Goal: Task Accomplishment & Management: Use online tool/utility

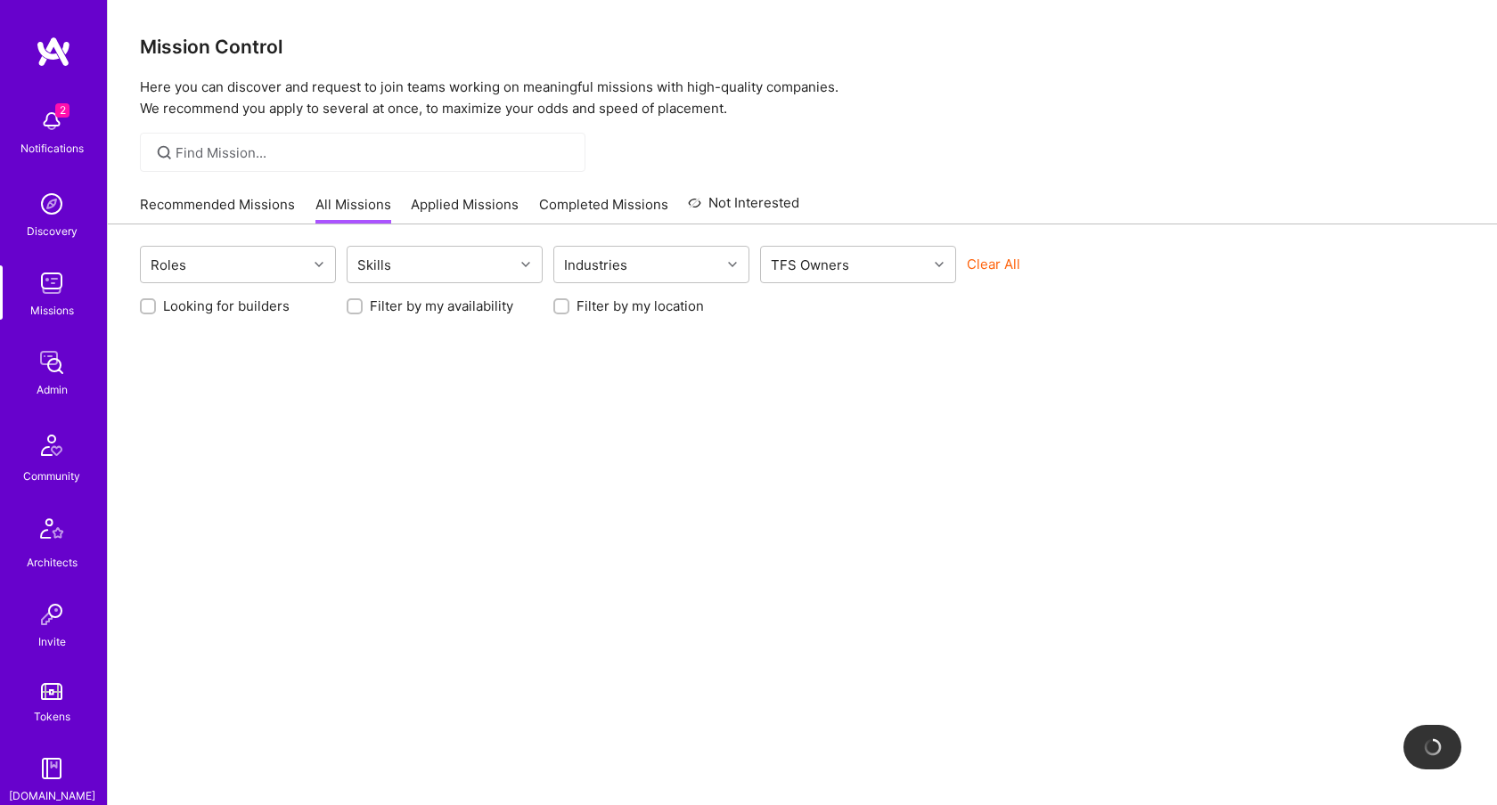
scroll to position [331, 0]
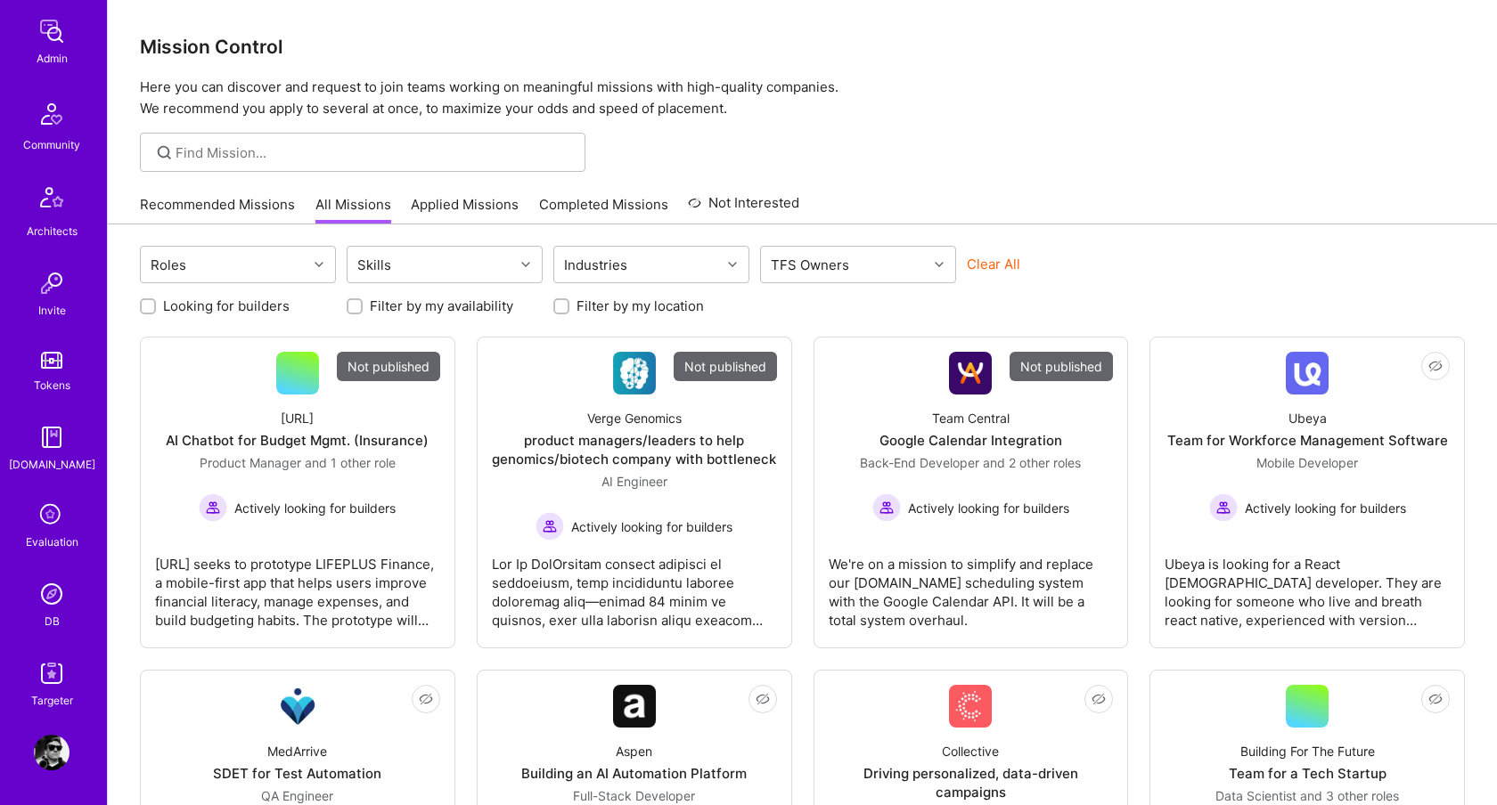
click at [49, 672] on img at bounding box center [52, 674] width 36 height 36
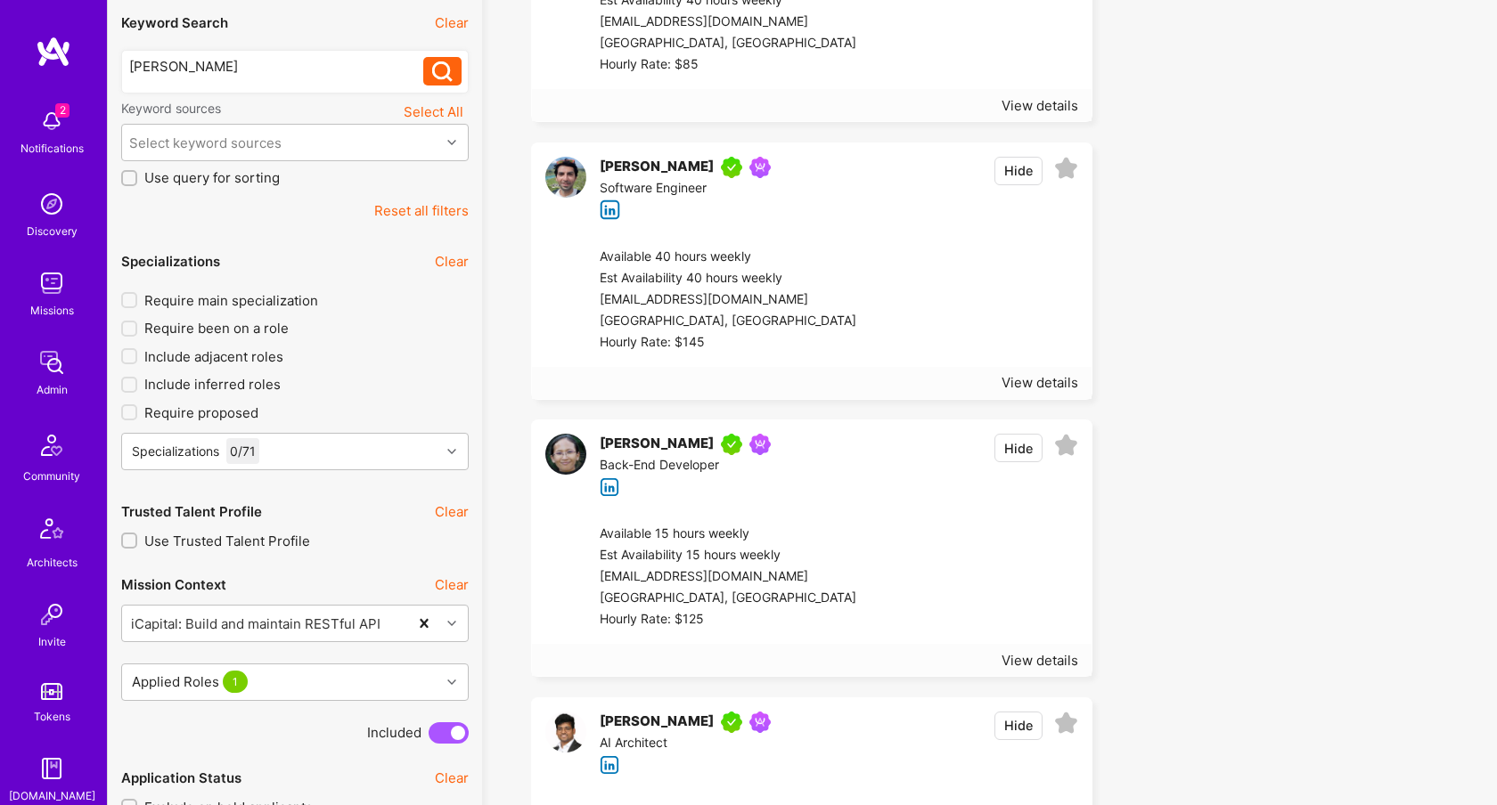
scroll to position [341, 0]
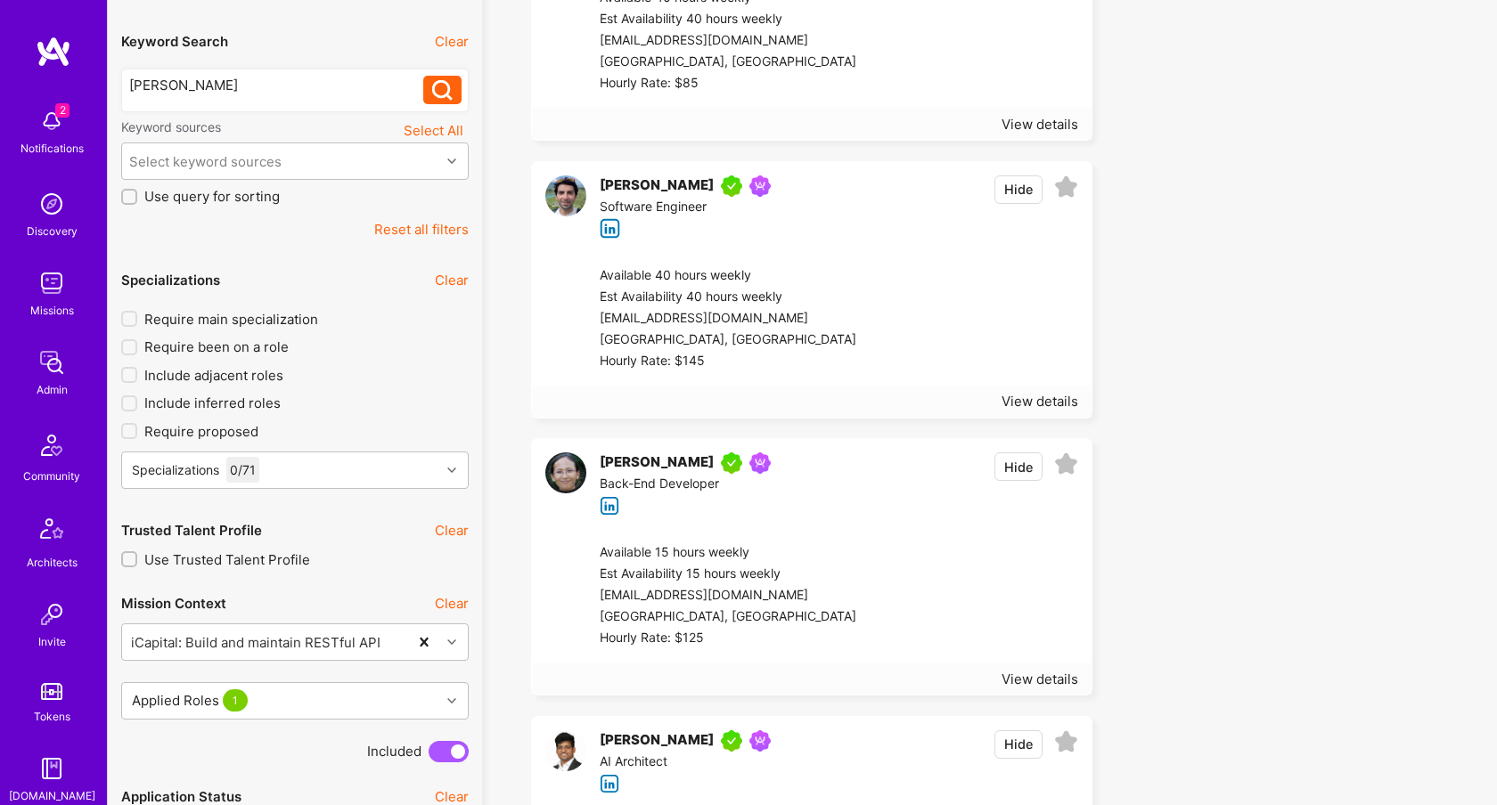
click at [302, 85] on div "[PERSON_NAME]" at bounding box center [276, 85] width 295 height 19
drag, startPoint x: 302, startPoint y: 85, endPoint x: 716, endPoint y: 154, distance: 420.0
click at [302, 85] on div "[PERSON_NAME]" at bounding box center [276, 85] width 295 height 19
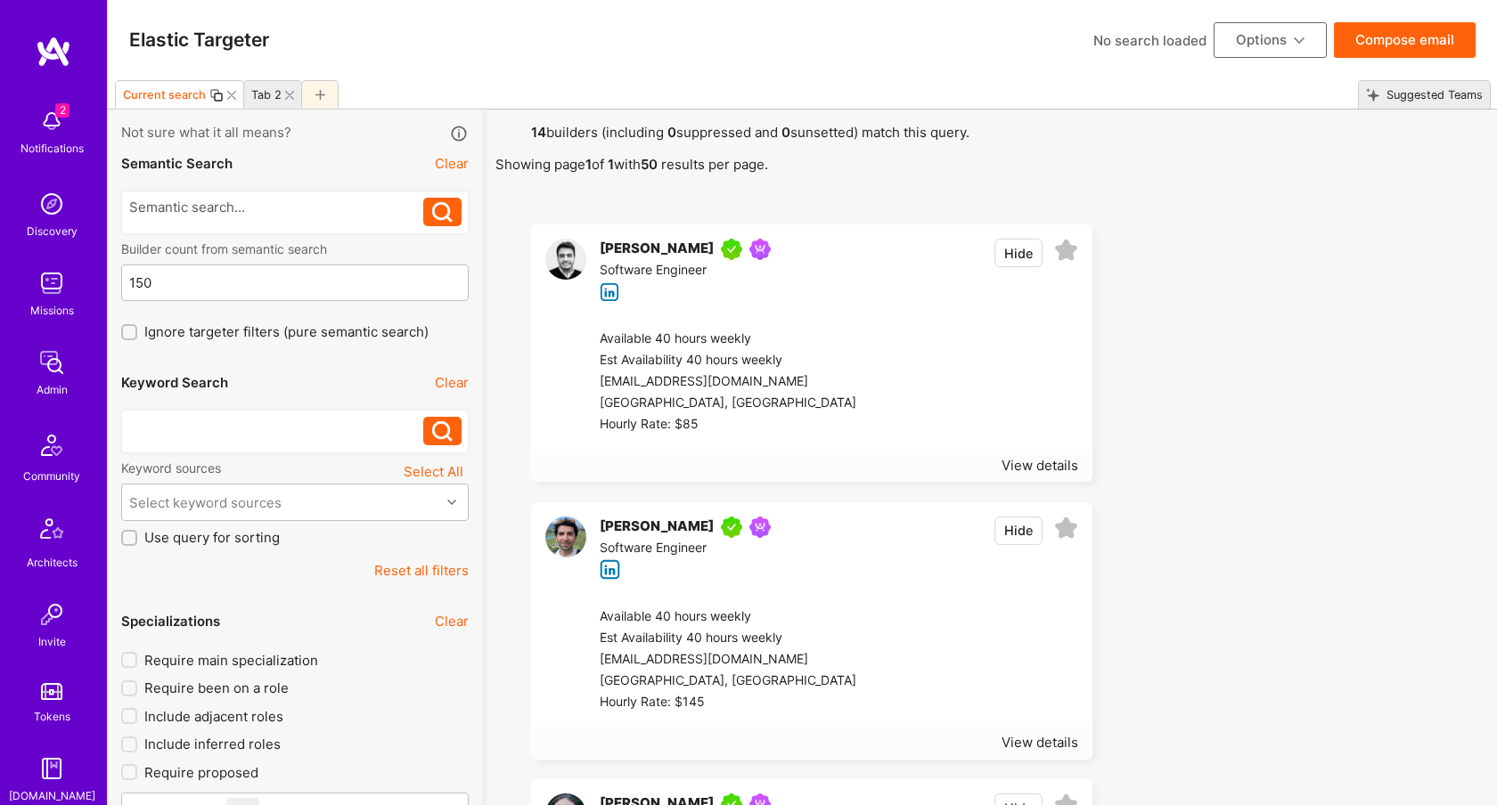
scroll to position [5052, 0]
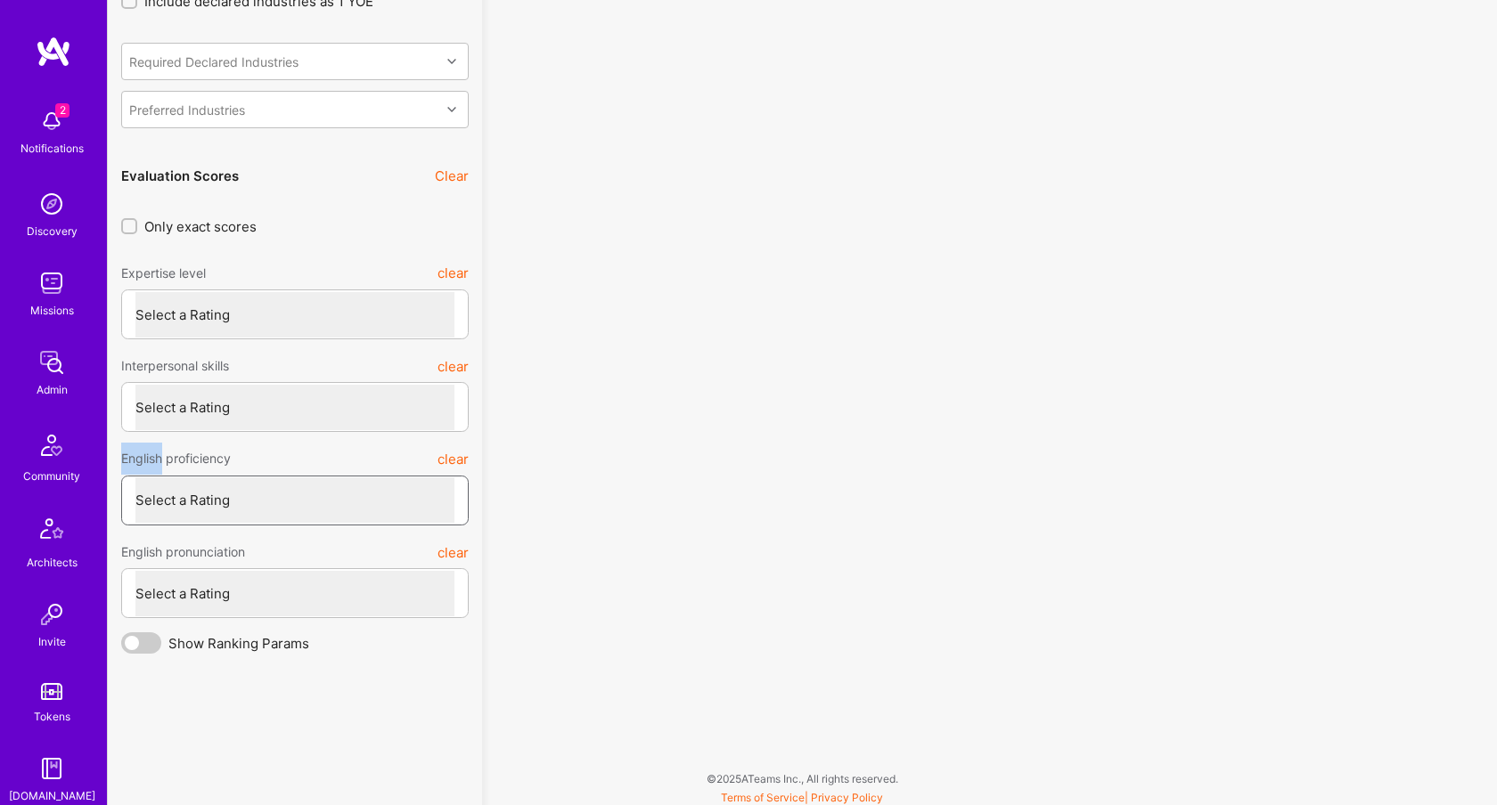
click at [372, 497] on select "Select a Rating None Limited Good Native or functionally native" at bounding box center [294, 499] width 319 height 45
click at [135, 477] on select "Select a Rating None Limited Good Native or functionally native" at bounding box center [294, 499] width 319 height 45
select select "6"
click at [290, 585] on select "Select a Rating Weak Adequate Good Excellent" at bounding box center [294, 593] width 319 height 45
click at [135, 571] on select "Select a Rating Weak Adequate Good Excellent" at bounding box center [294, 593] width 319 height 45
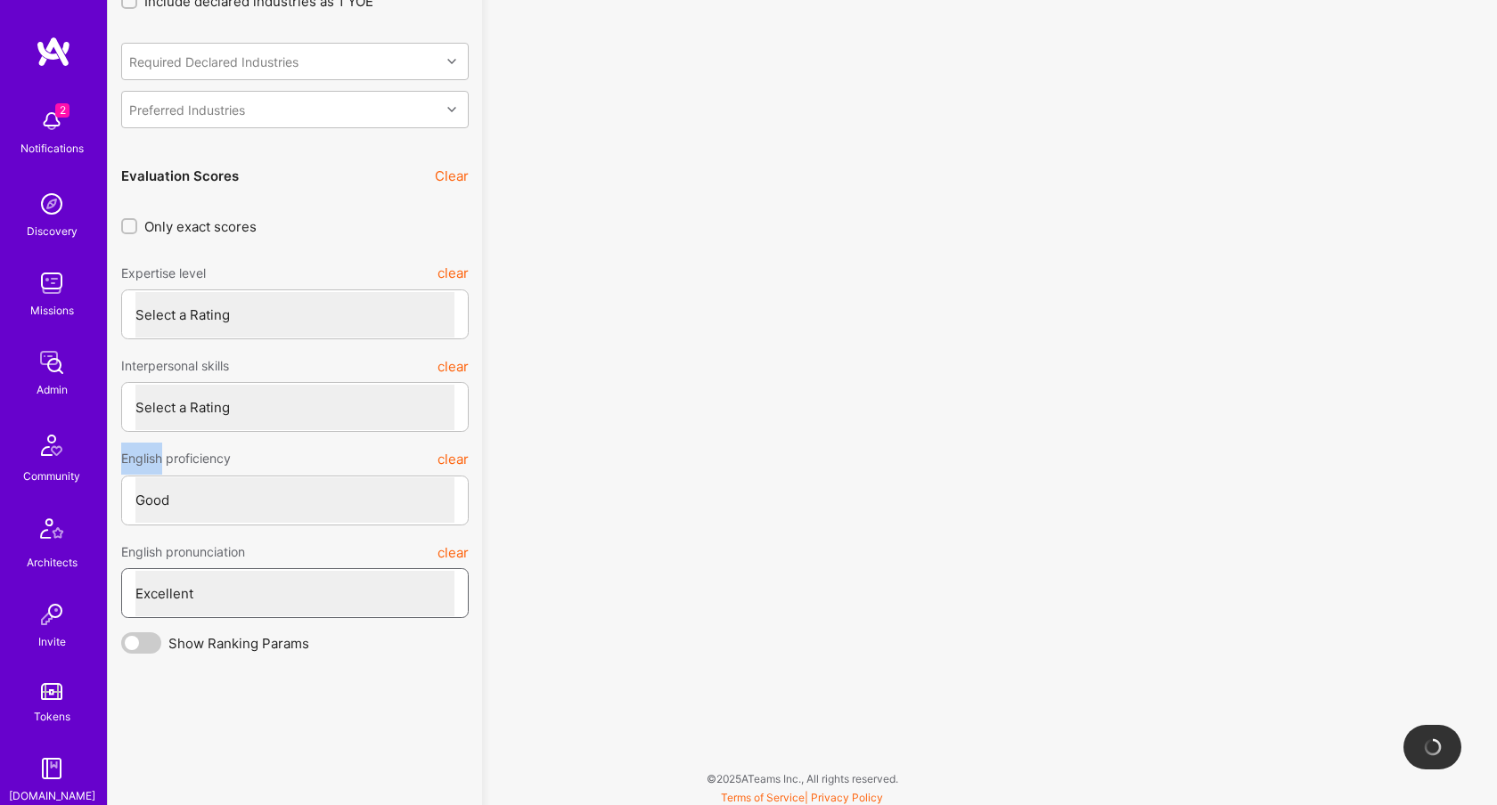
select select "7"
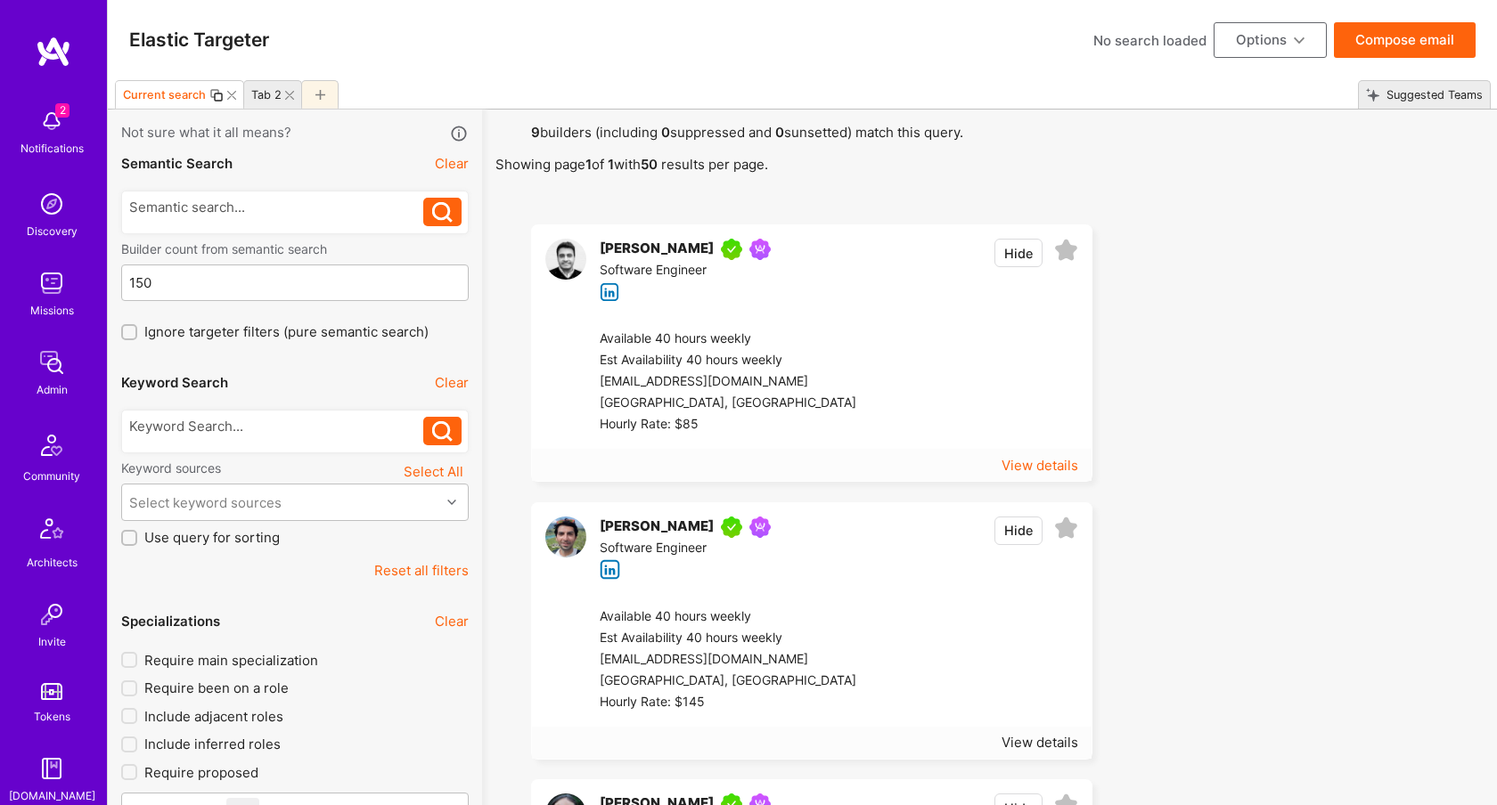
click at [1073, 460] on div "View details" at bounding box center [1039, 465] width 77 height 19
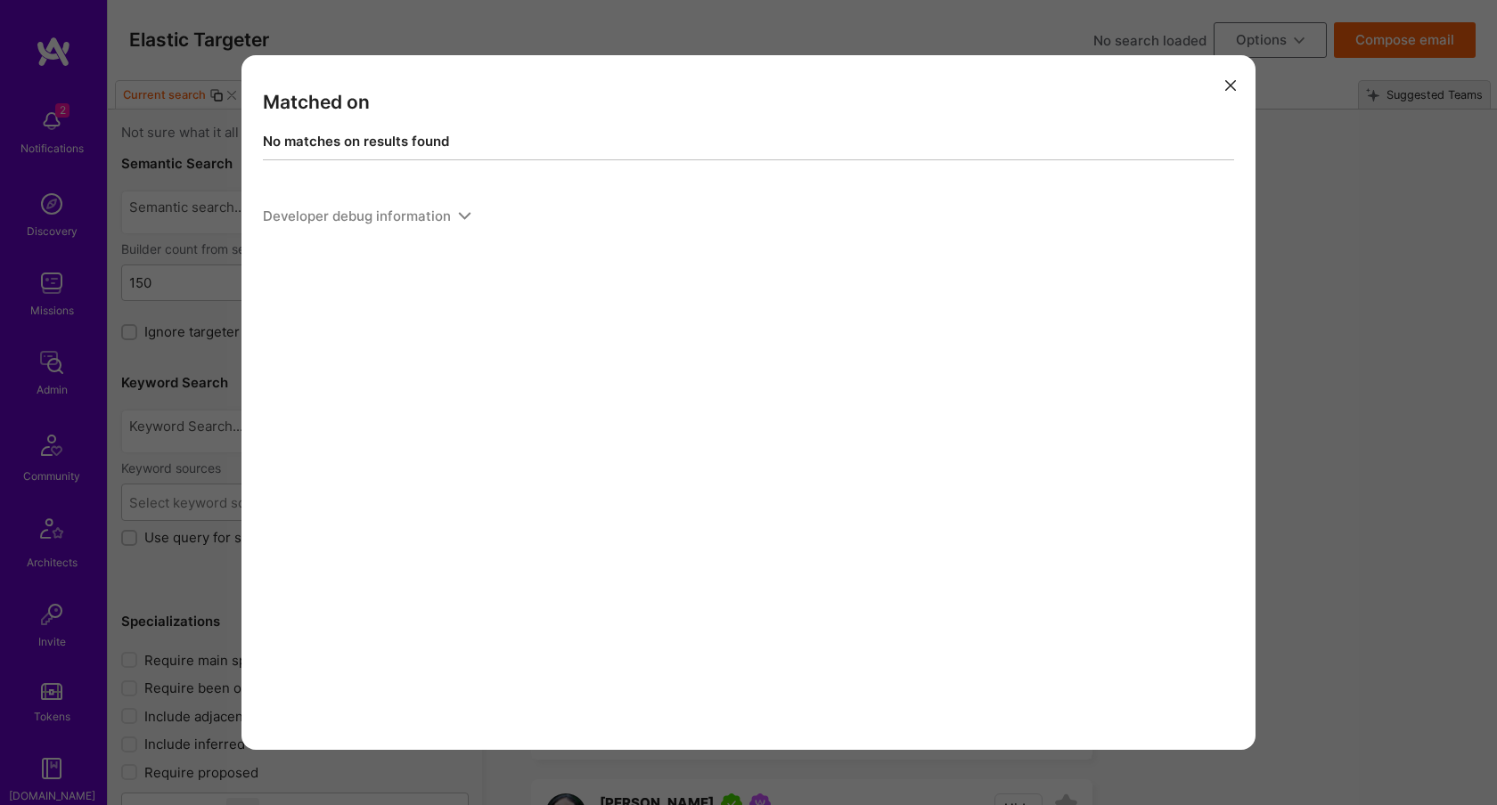
click at [1300, 415] on div "Matched on No matches on results found Developer debug information" at bounding box center [748, 402] width 1497 height 805
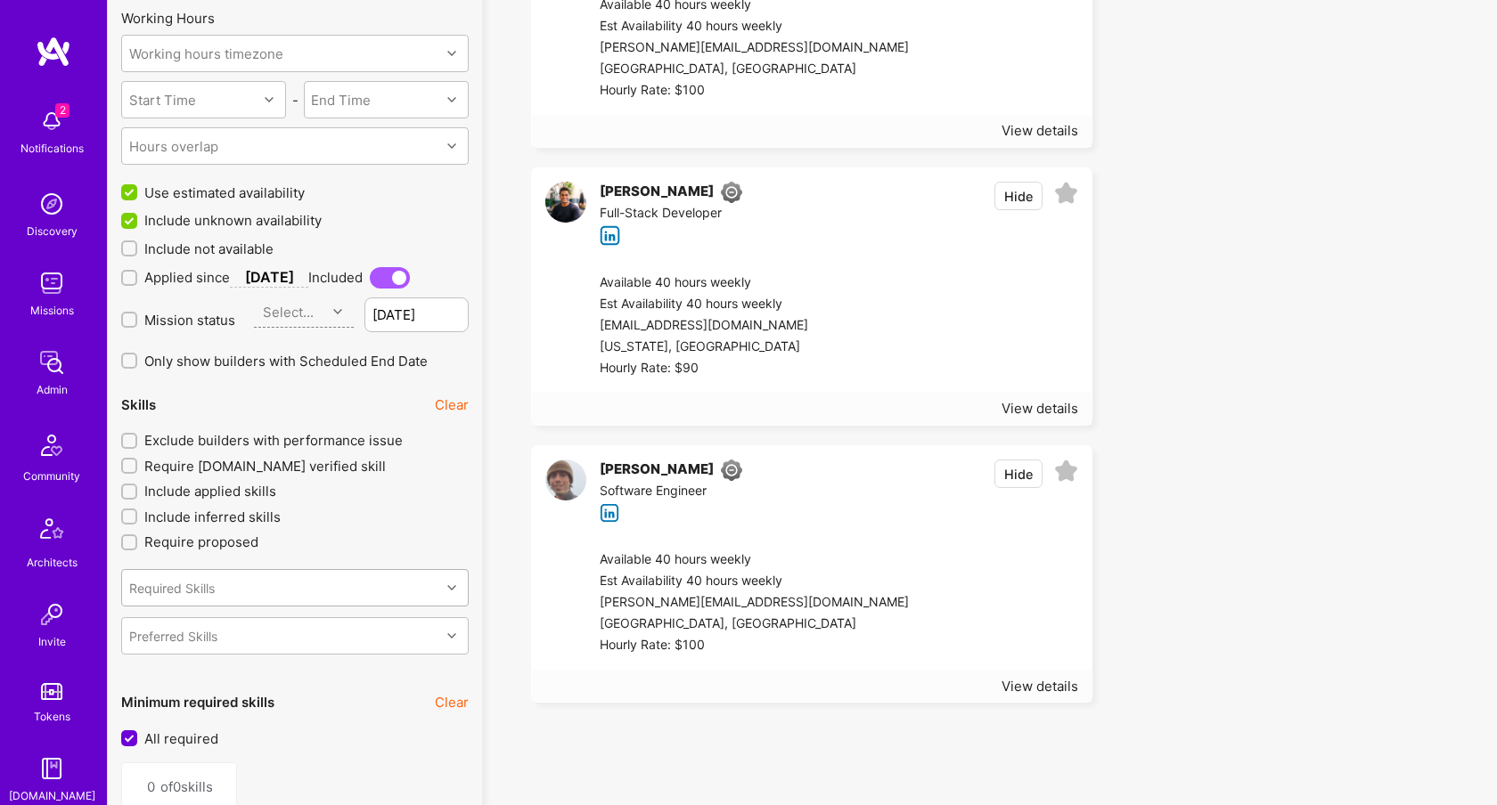
click at [276, 567] on div "Required Skills Preferred Skills" at bounding box center [294, 607] width 347 height 96
click at [288, 578] on div "Required Skills" at bounding box center [281, 588] width 318 height 36
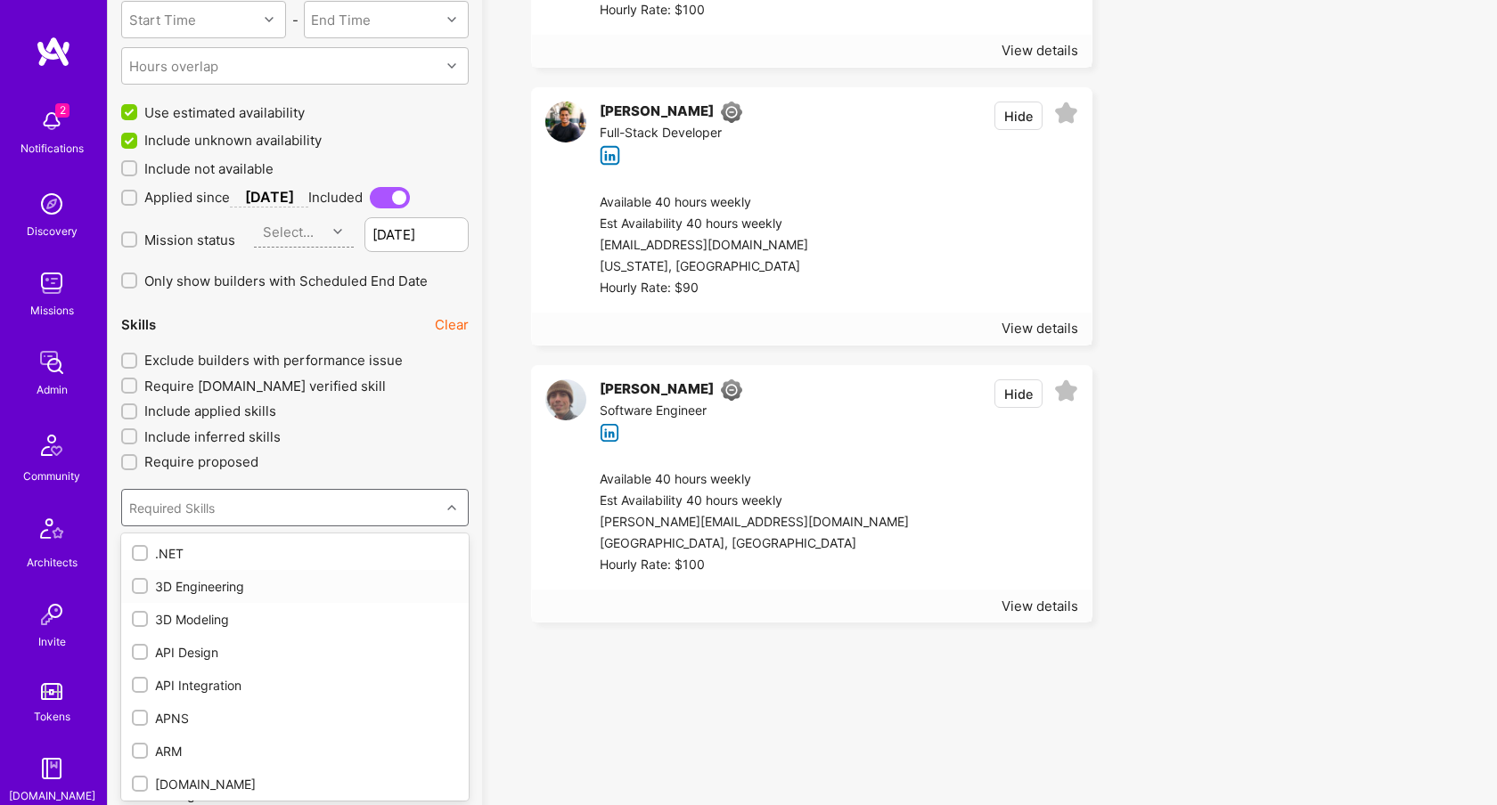
drag, startPoint x: 190, startPoint y: 588, endPoint x: 192, endPoint y: 621, distance: 33.0
click at [190, 588] on div "3D Engineering" at bounding box center [295, 586] width 326 height 19
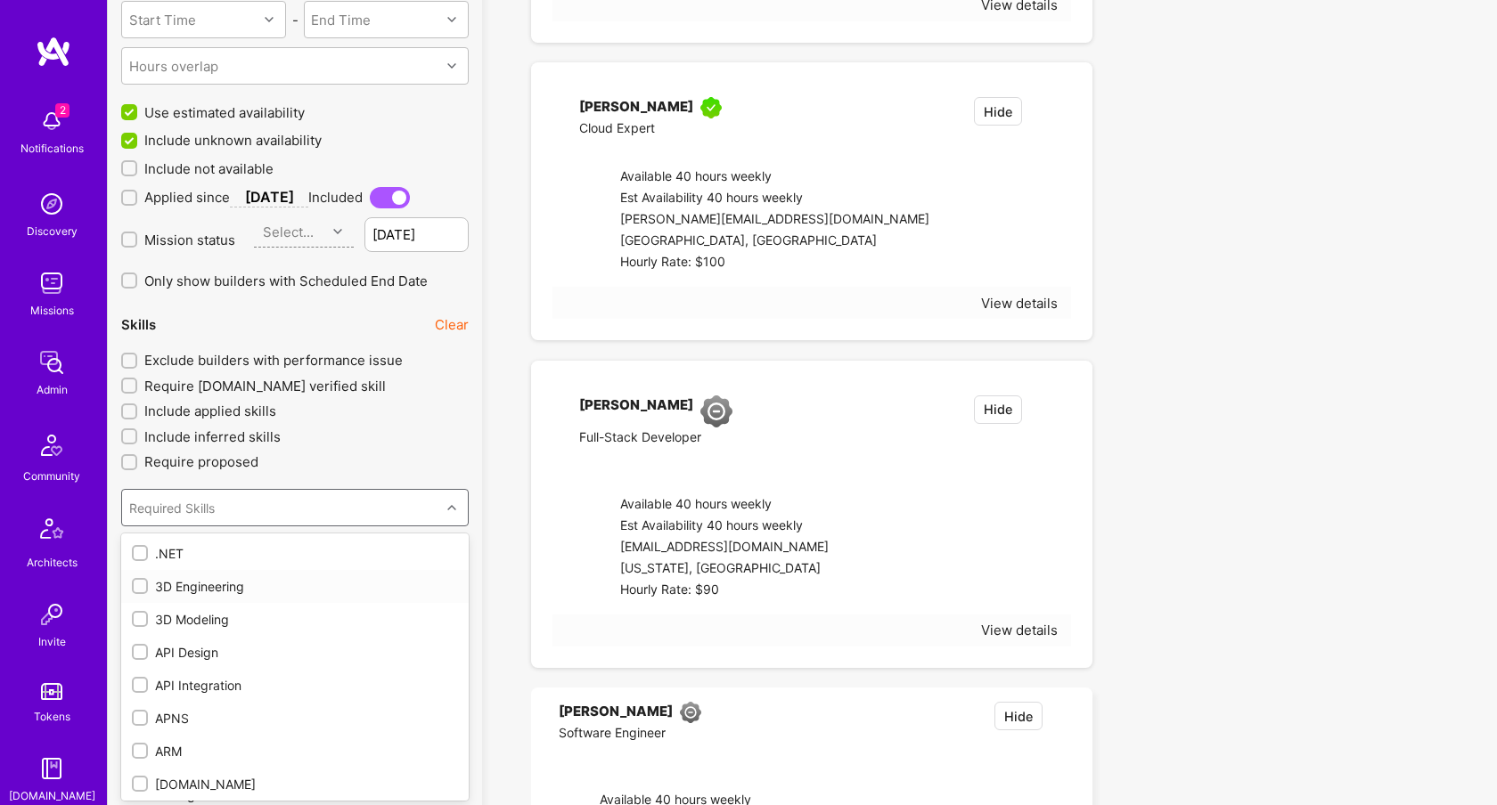
type input "1"
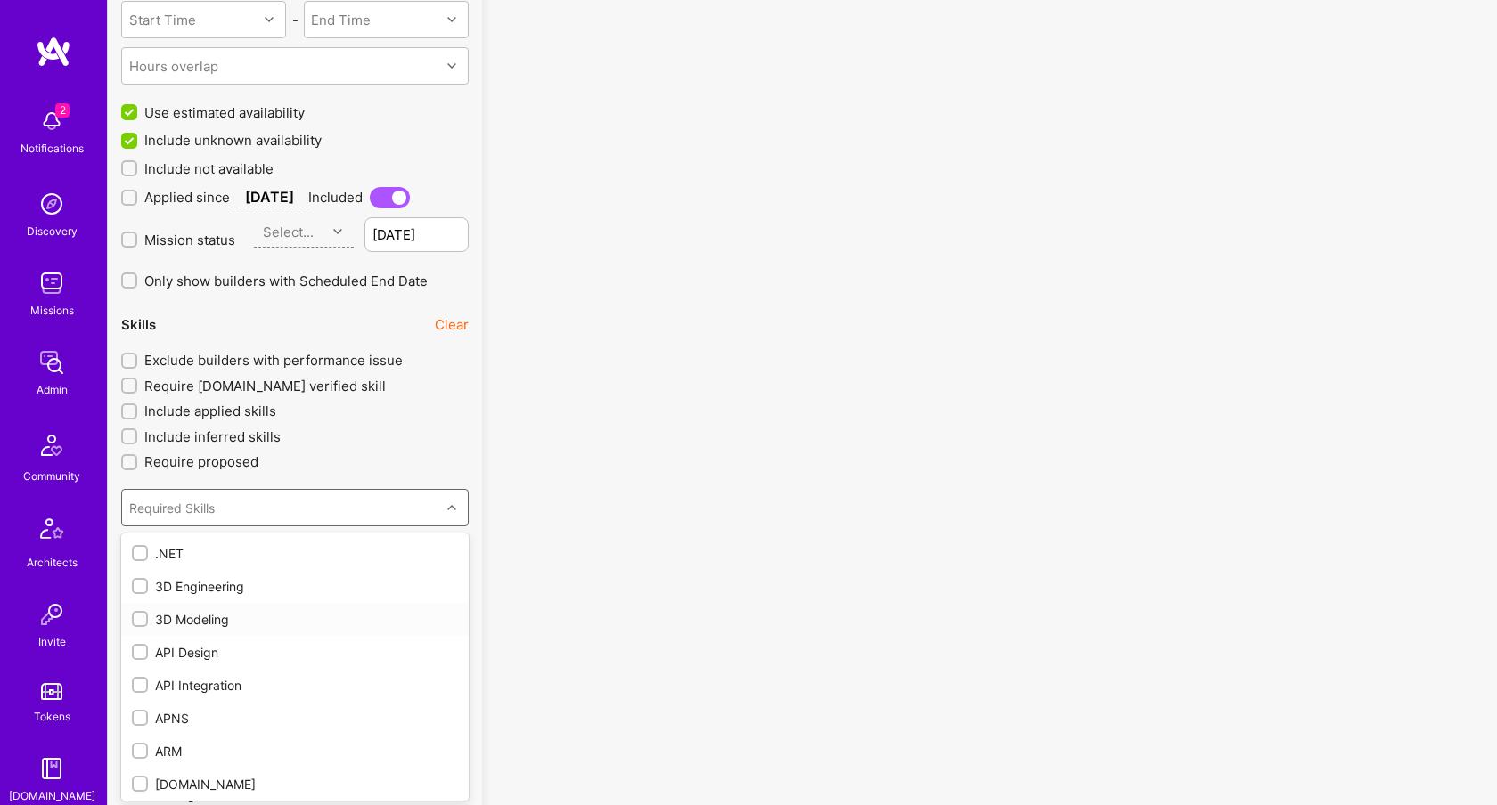
checkbox input "true"
click at [165, 553] on div ".NET" at bounding box center [295, 553] width 326 height 19
type input "2"
checkbox input "true"
drag, startPoint x: 178, startPoint y: 706, endPoint x: 620, endPoint y: 527, distance: 476.7
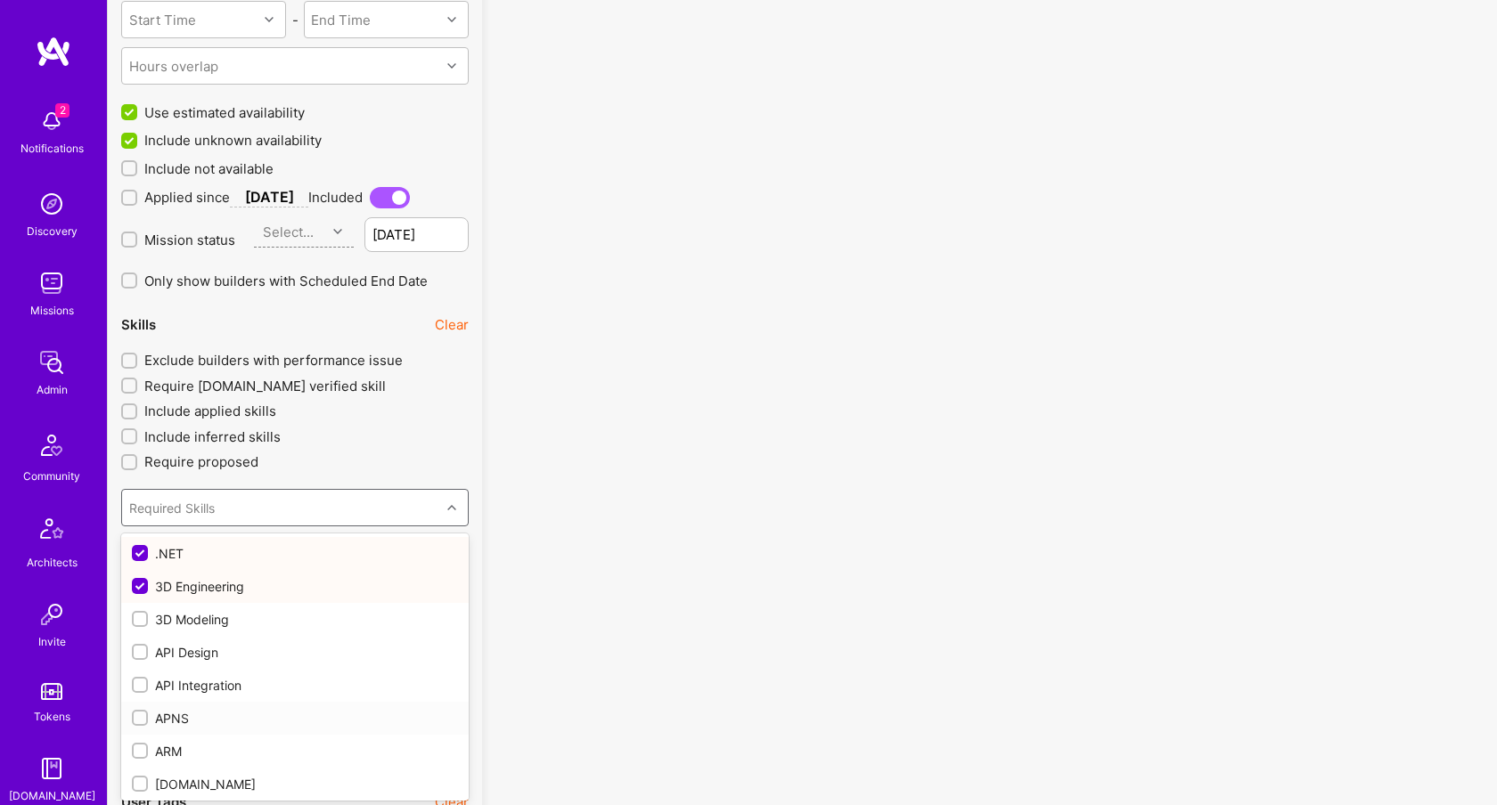
click at [178, 709] on div "APNS" at bounding box center [295, 718] width 326 height 19
type input "3"
checkbox input "true"
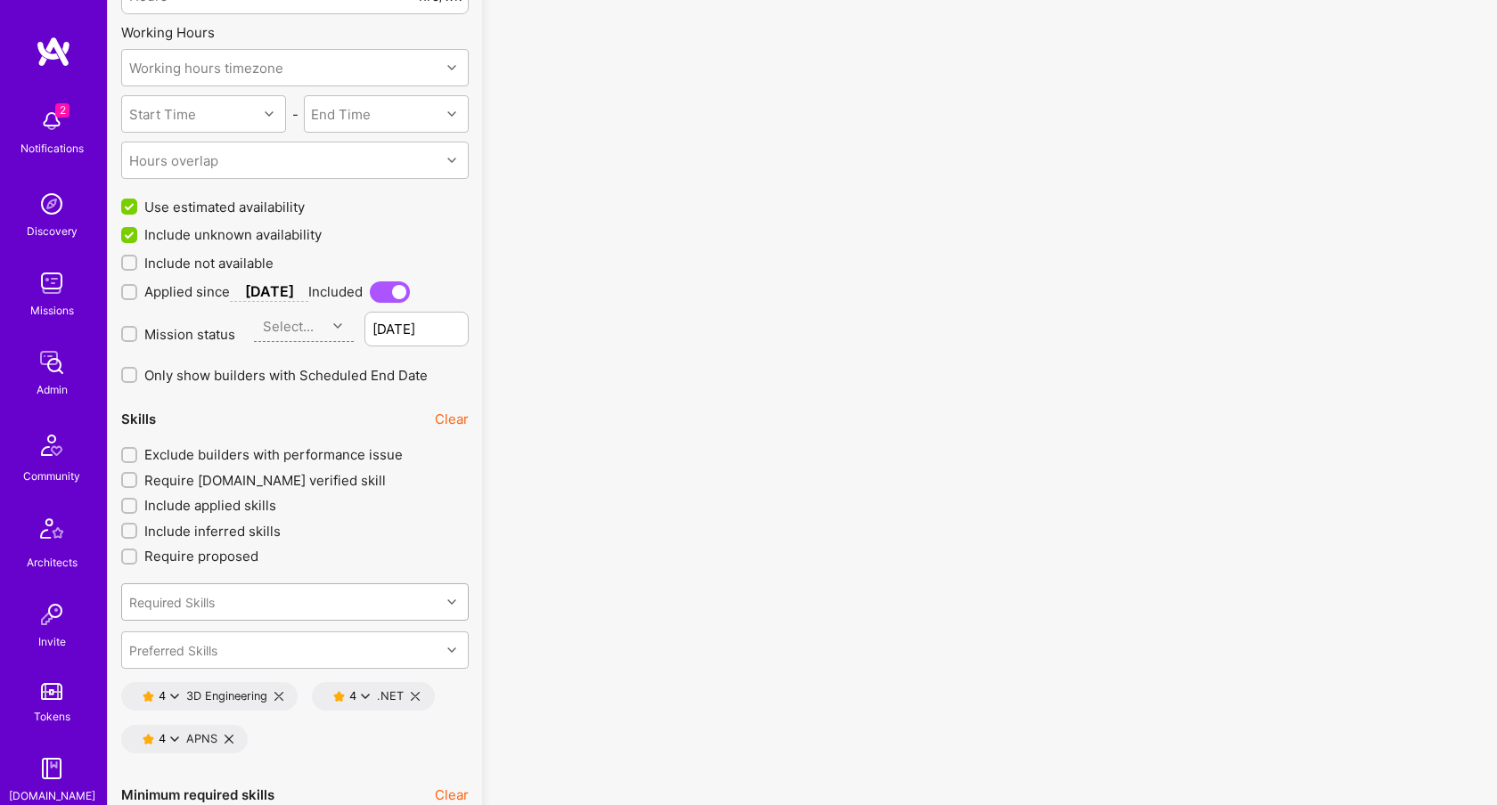
scroll to position [1947, 0]
click at [281, 697] on icon at bounding box center [278, 695] width 9 height 9
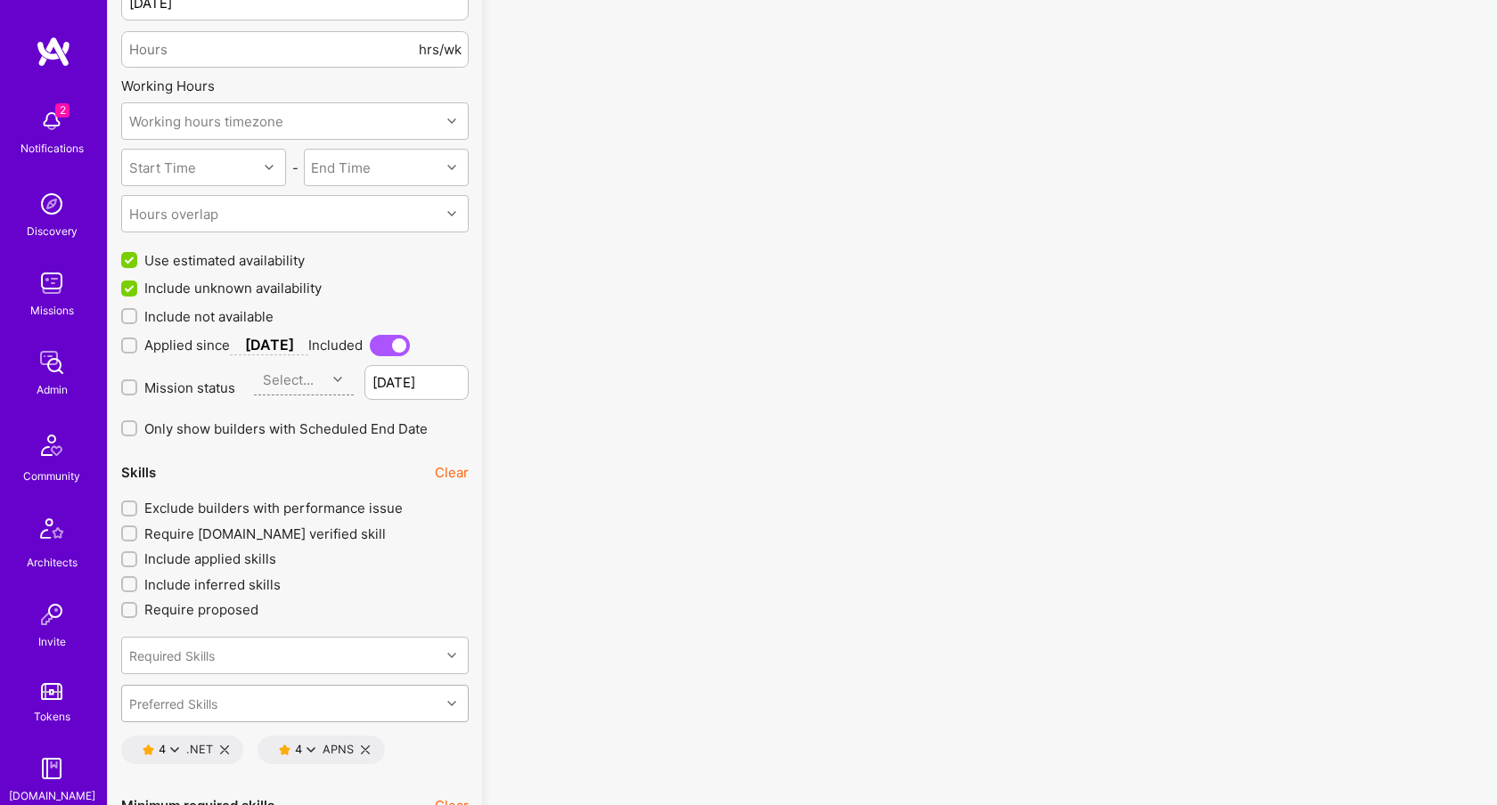
scroll to position [1888, 0]
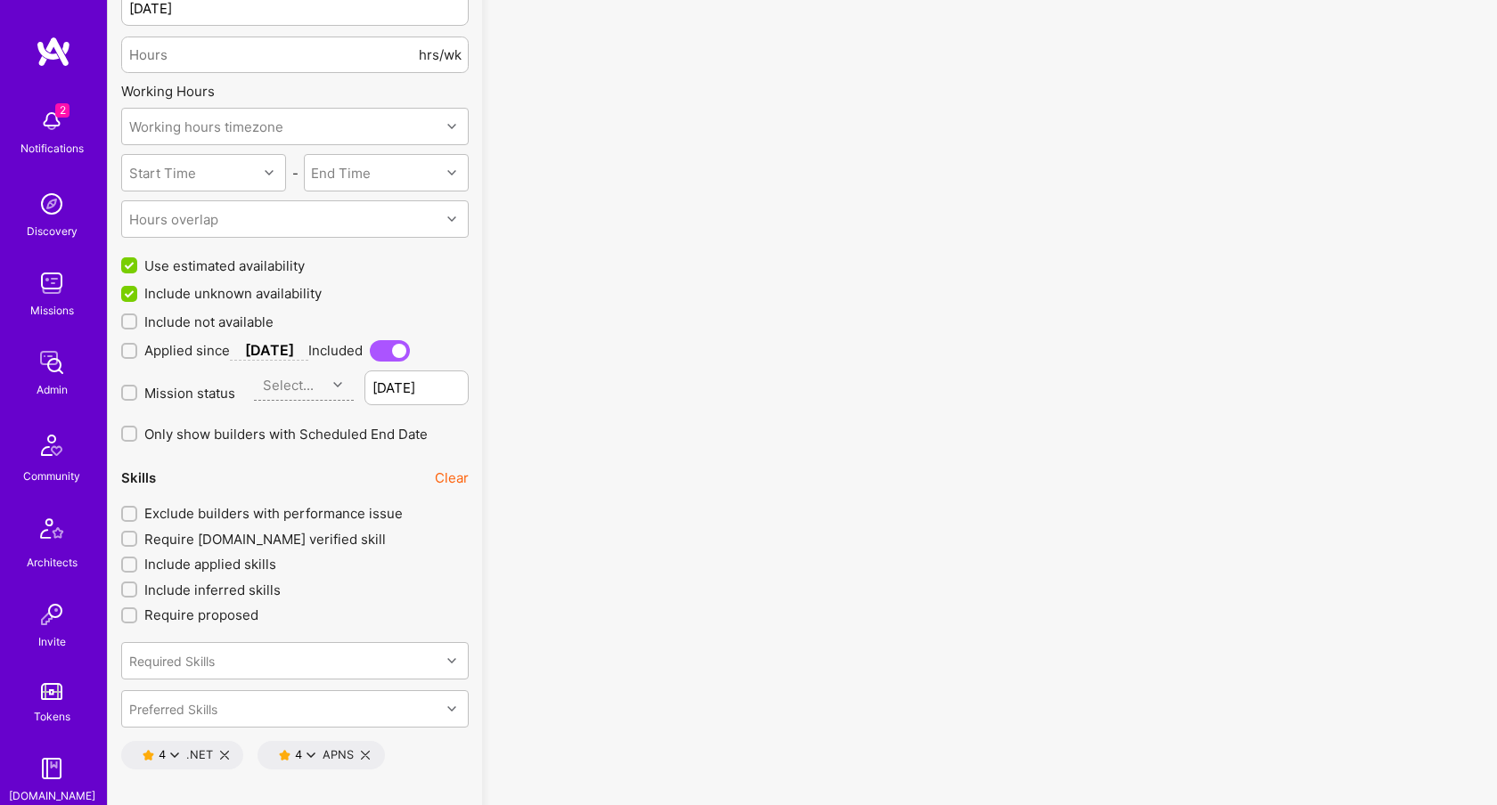
click at [366, 753] on icon at bounding box center [365, 755] width 9 height 9
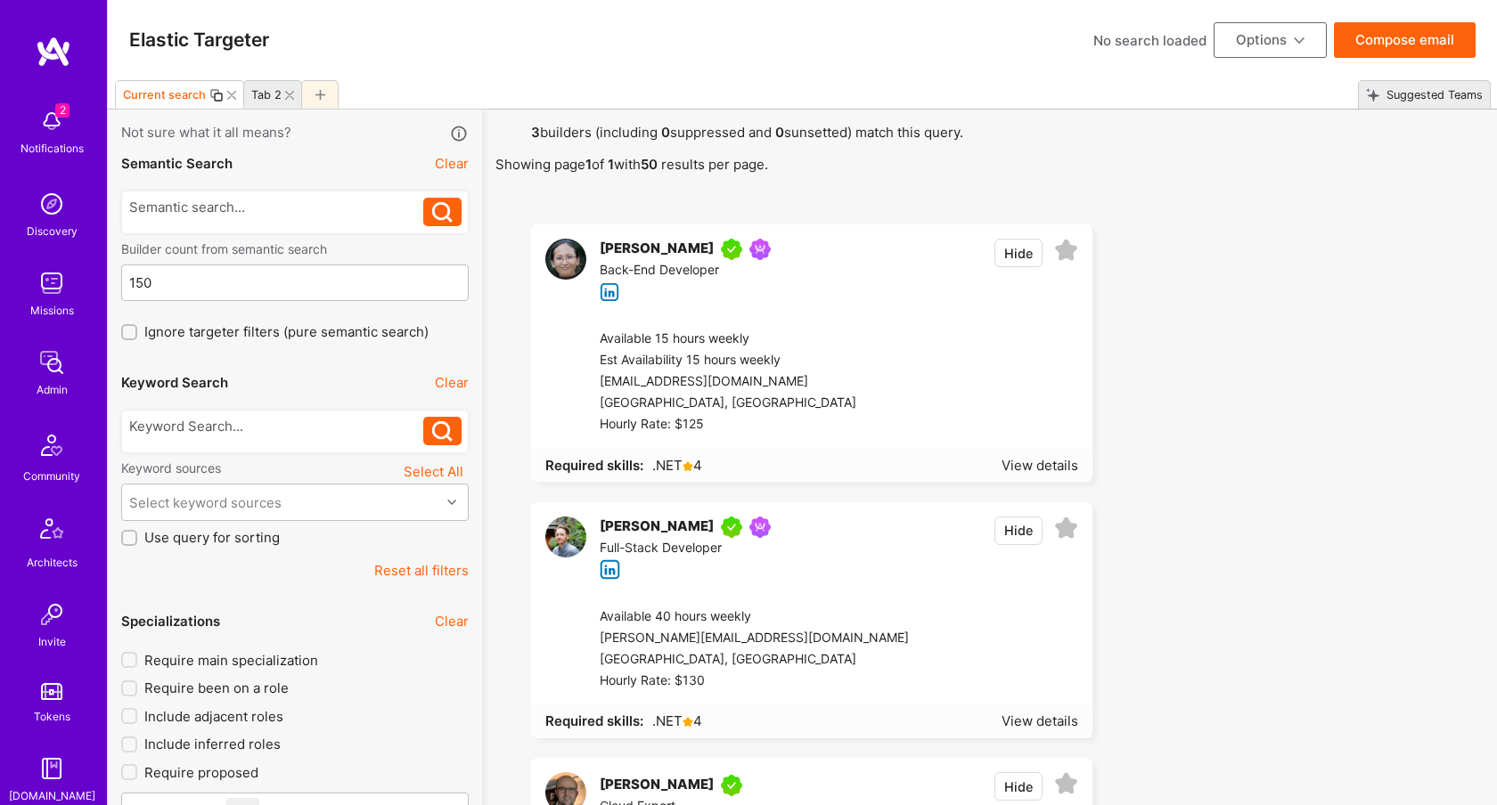
click at [453, 168] on button "Clear" at bounding box center [452, 163] width 34 height 19
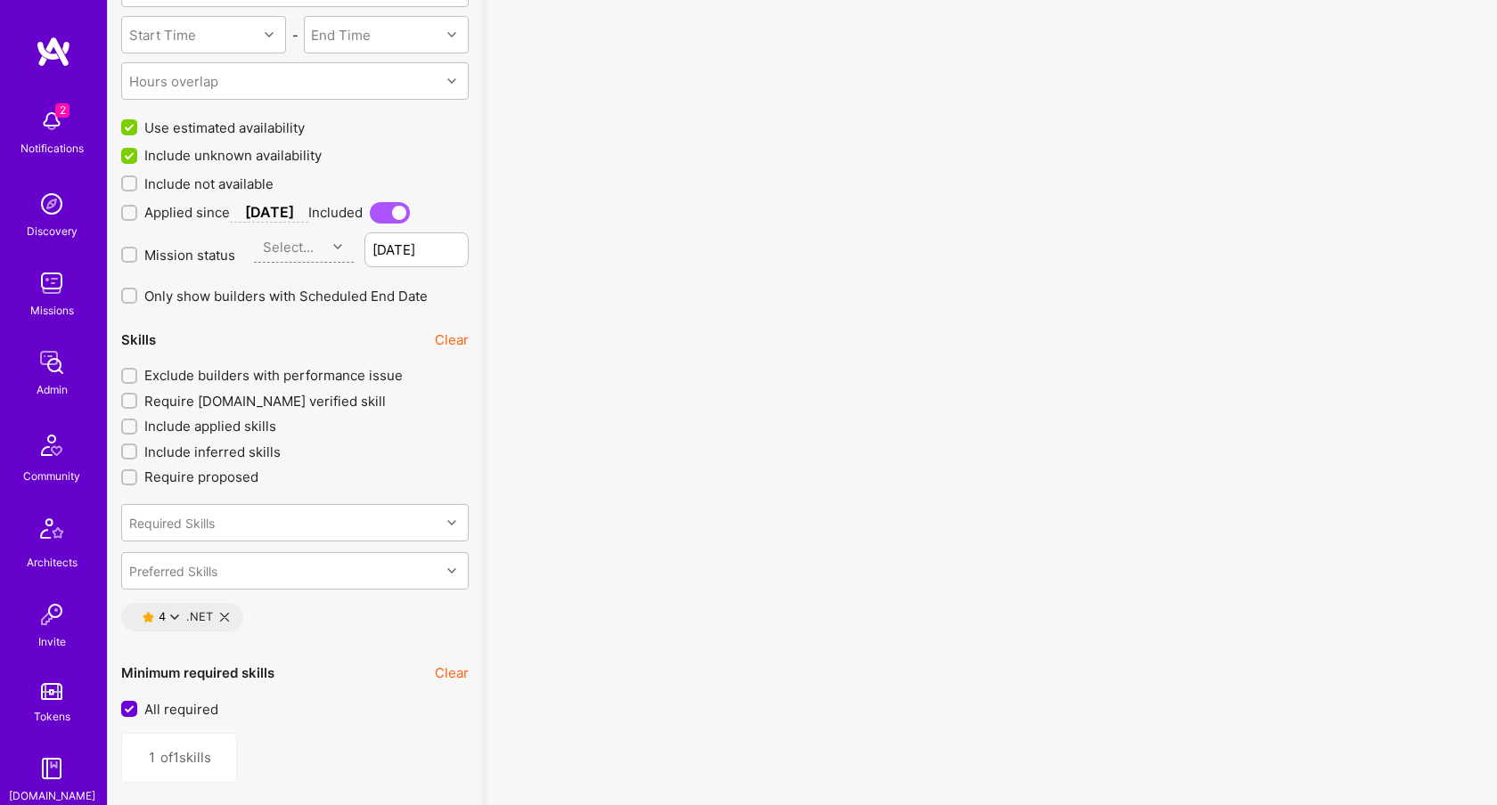
scroll to position [2190, 0]
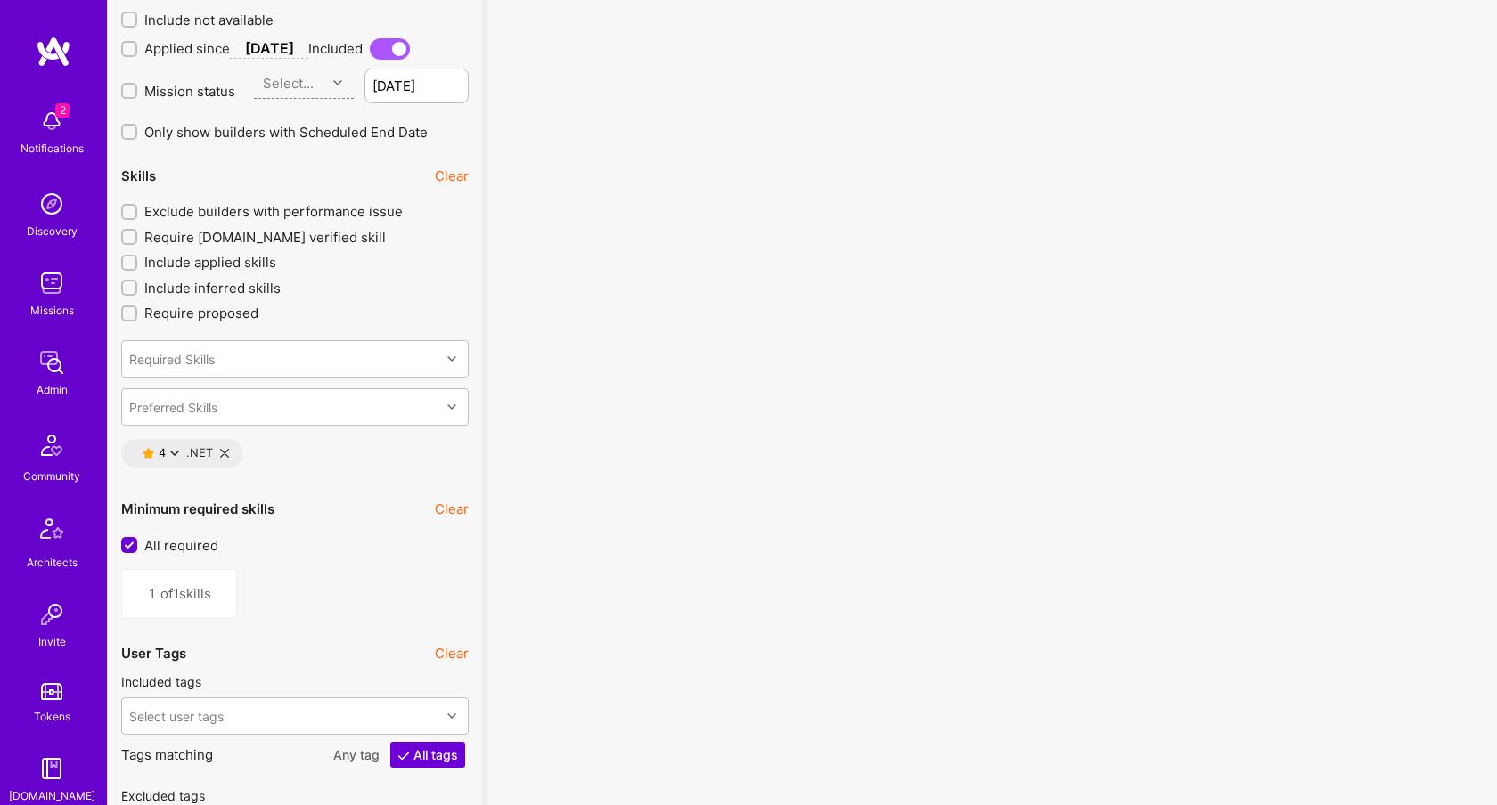
click at [228, 455] on div "4 .NET" at bounding box center [182, 453] width 122 height 29
drag, startPoint x: 224, startPoint y: 449, endPoint x: 264, endPoint y: 406, distance: 58.0
click at [225, 449] on icon at bounding box center [224, 453] width 9 height 9
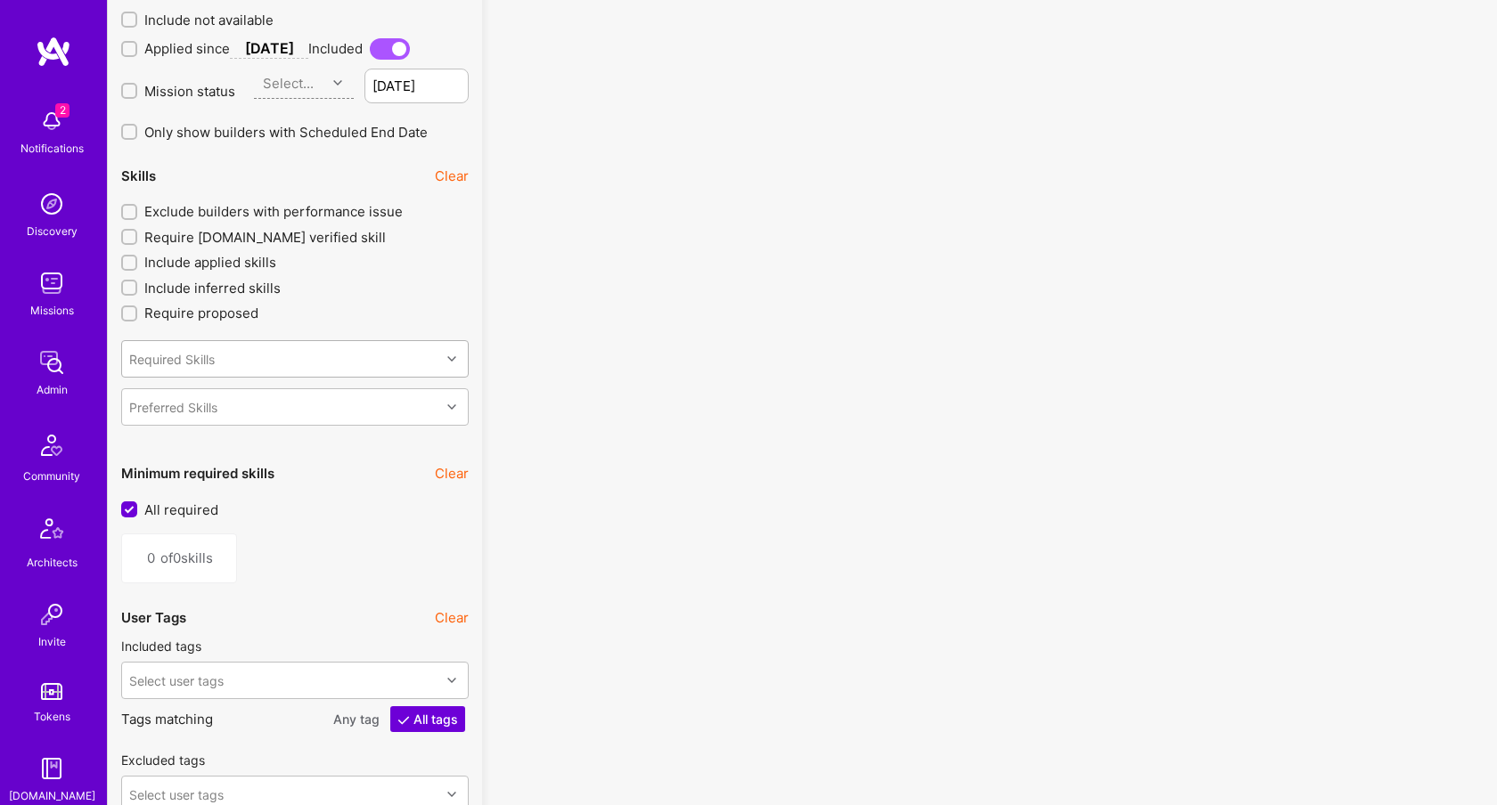
click at [339, 356] on div "Required Skills" at bounding box center [281, 359] width 318 height 36
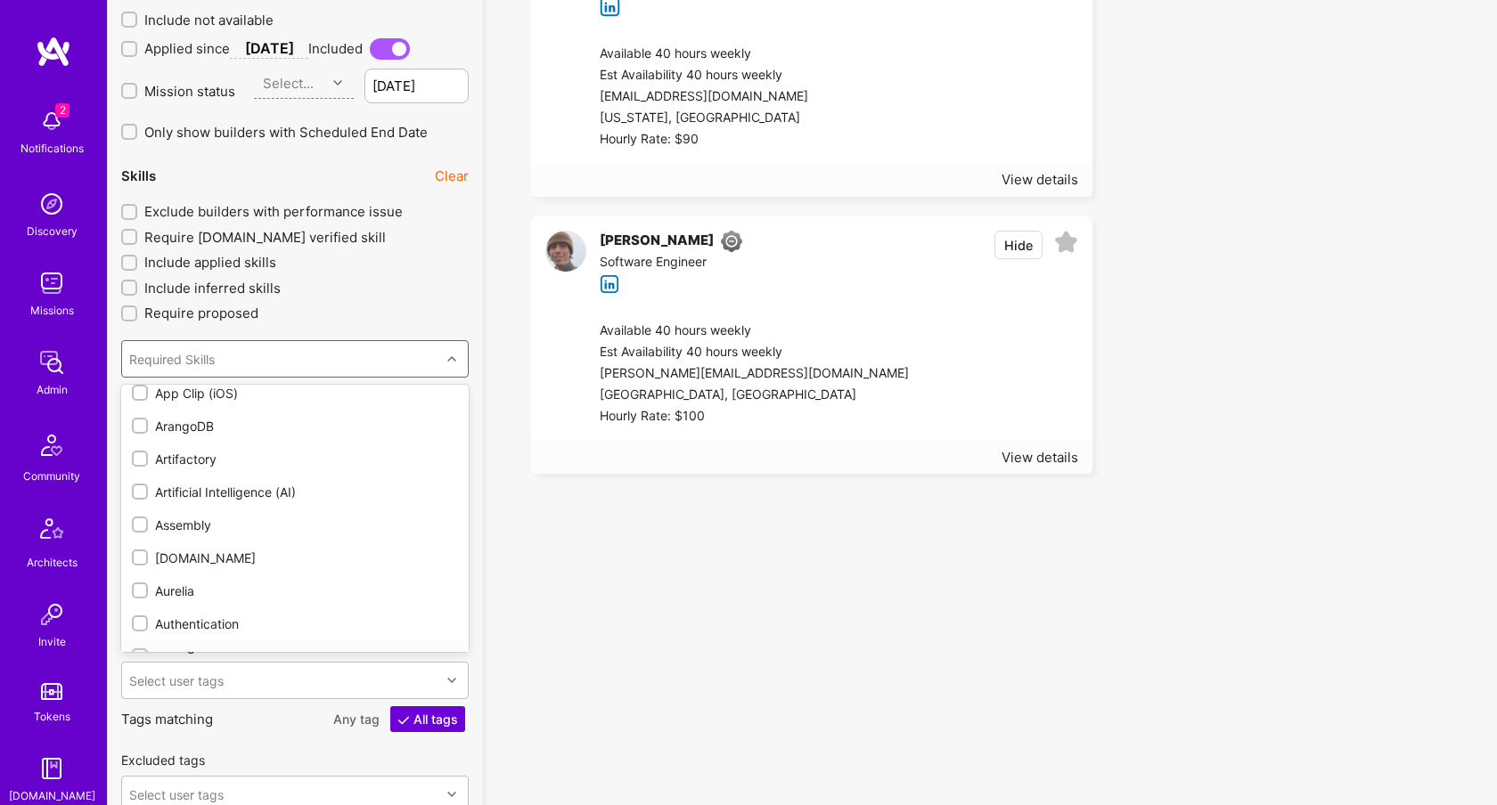
scroll to position [1275, 0]
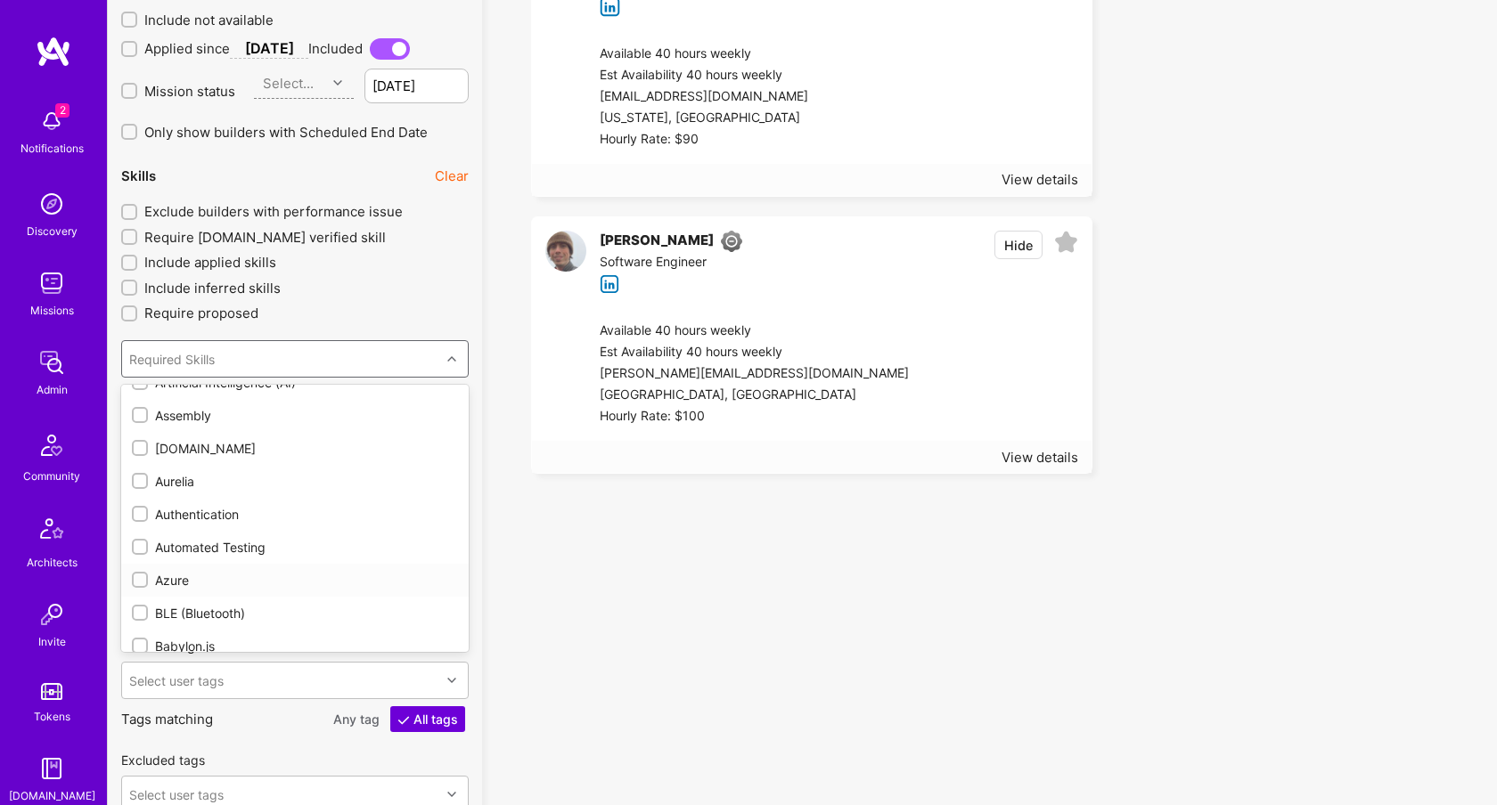
click at [133, 583] on div at bounding box center [140, 580] width 16 height 16
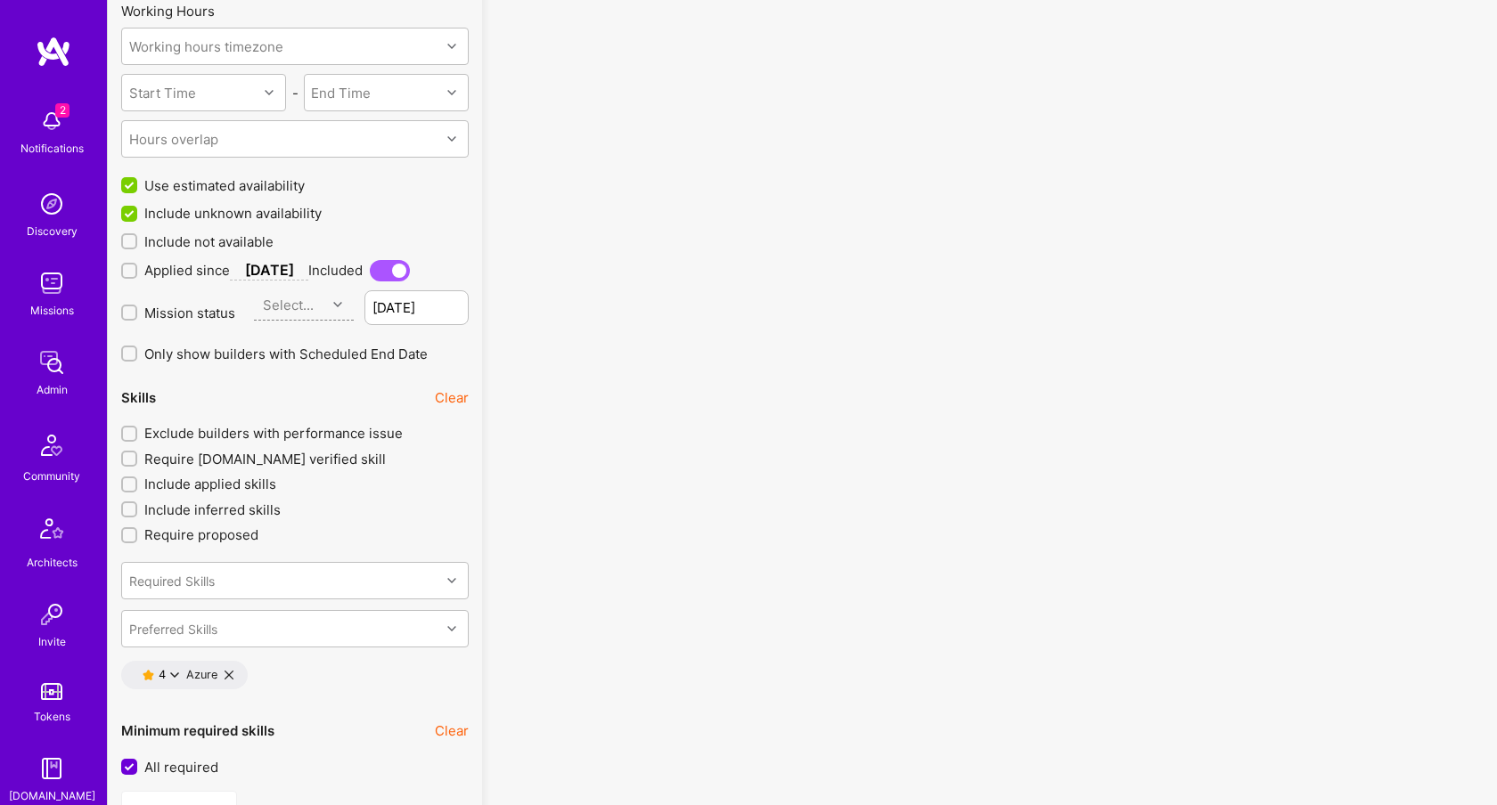
scroll to position [1970, 0]
click at [259, 634] on div "Preferred Skills" at bounding box center [294, 626] width 347 height 37
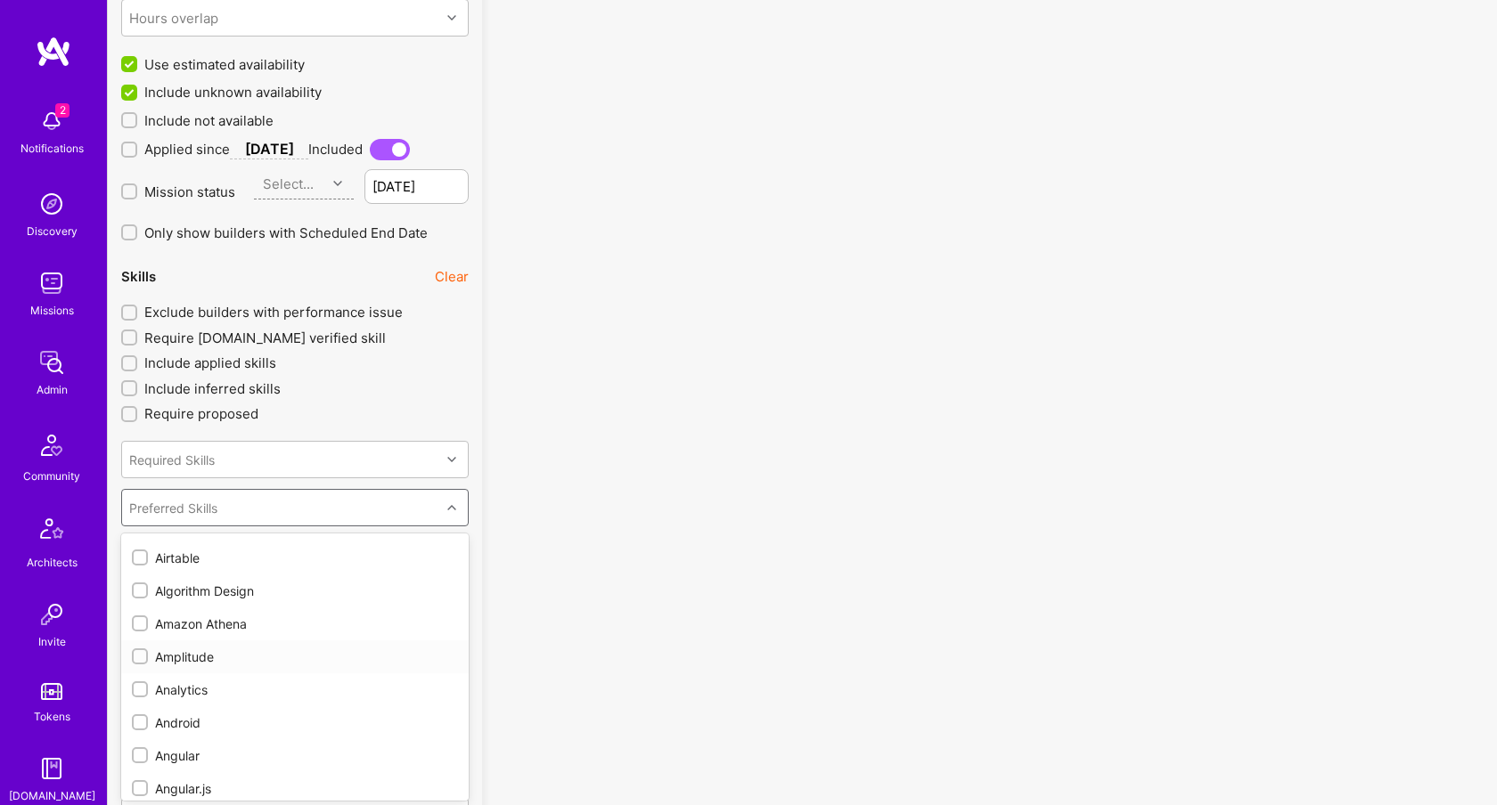
scroll to position [800, 0]
drag, startPoint x: 135, startPoint y: 744, endPoint x: 176, endPoint y: 714, distance: 51.7
click at [134, 743] on div at bounding box center [140, 742] width 16 height 16
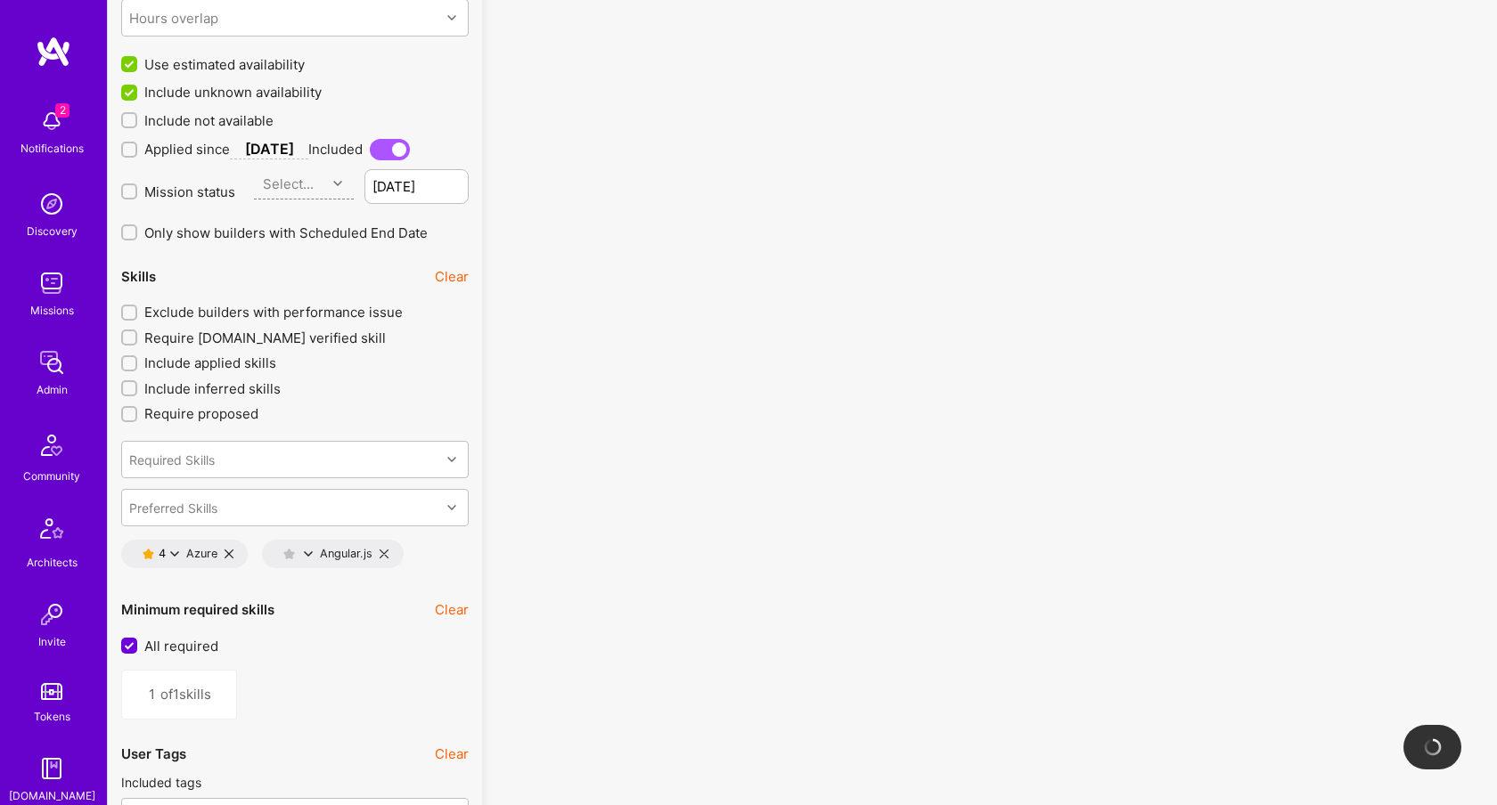
click at [227, 551] on icon at bounding box center [228, 554] width 9 height 9
type input "0"
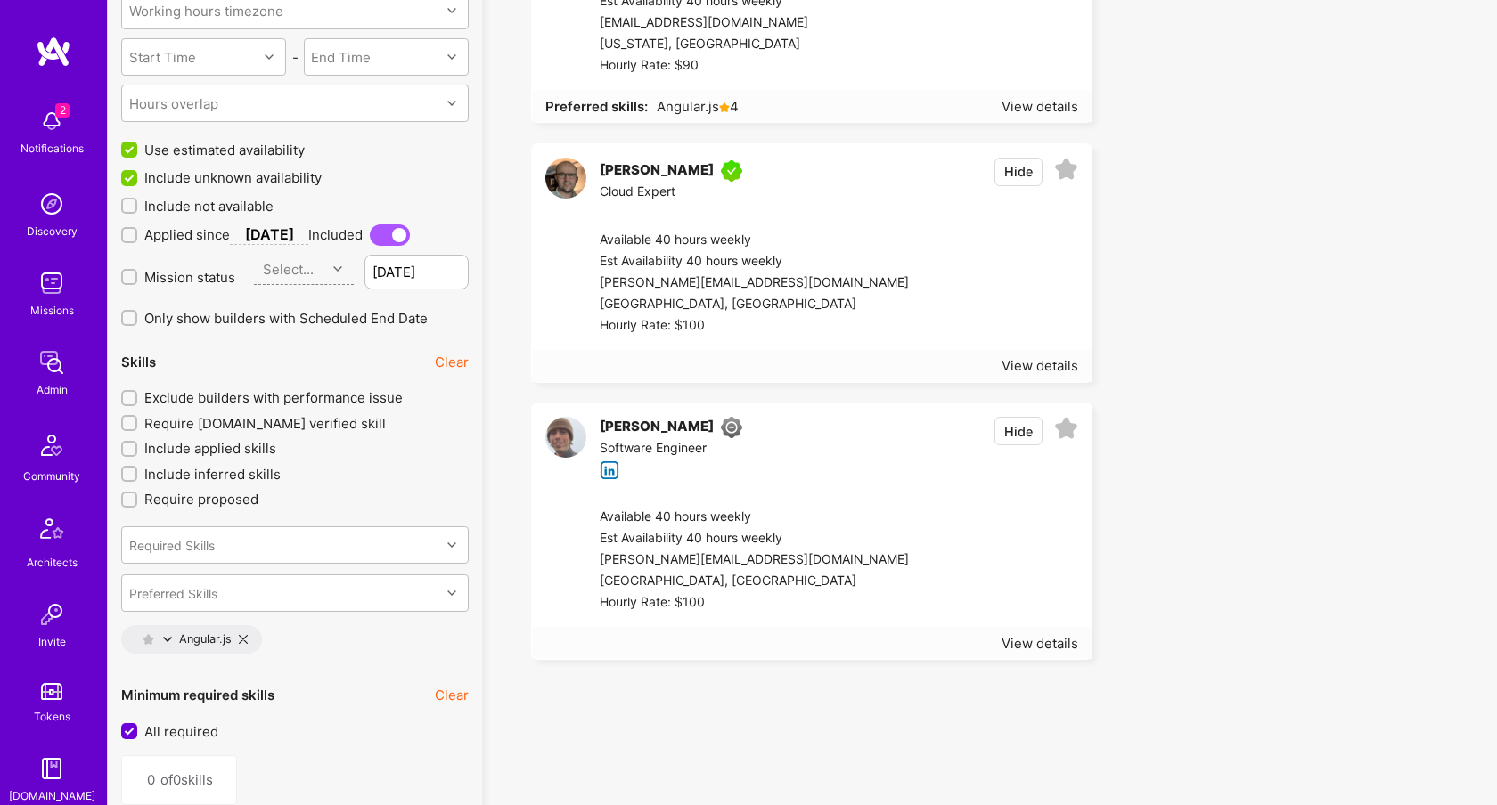
scroll to position [2030, 0]
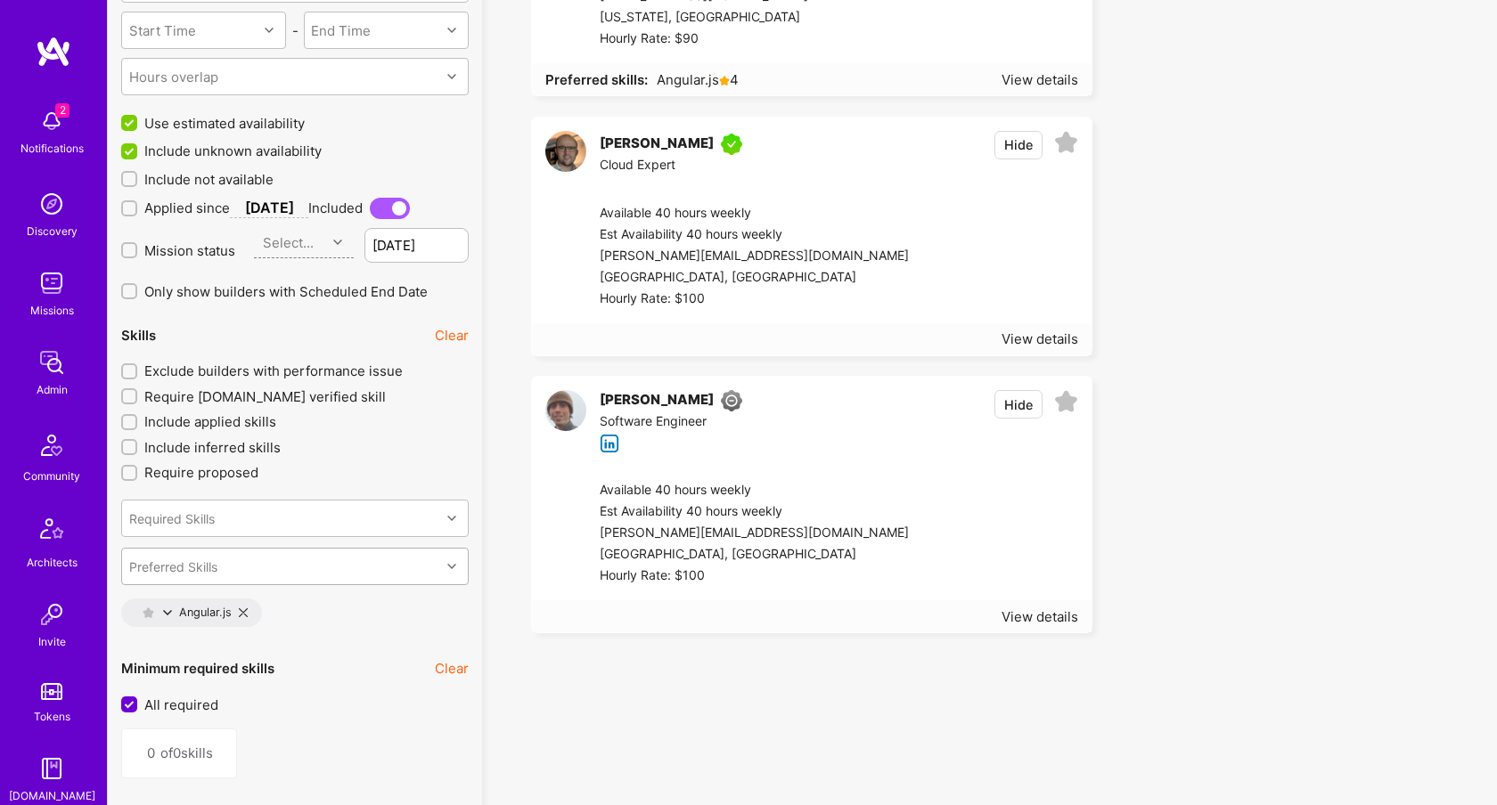
click at [300, 560] on div "Preferred Skills" at bounding box center [281, 567] width 318 height 36
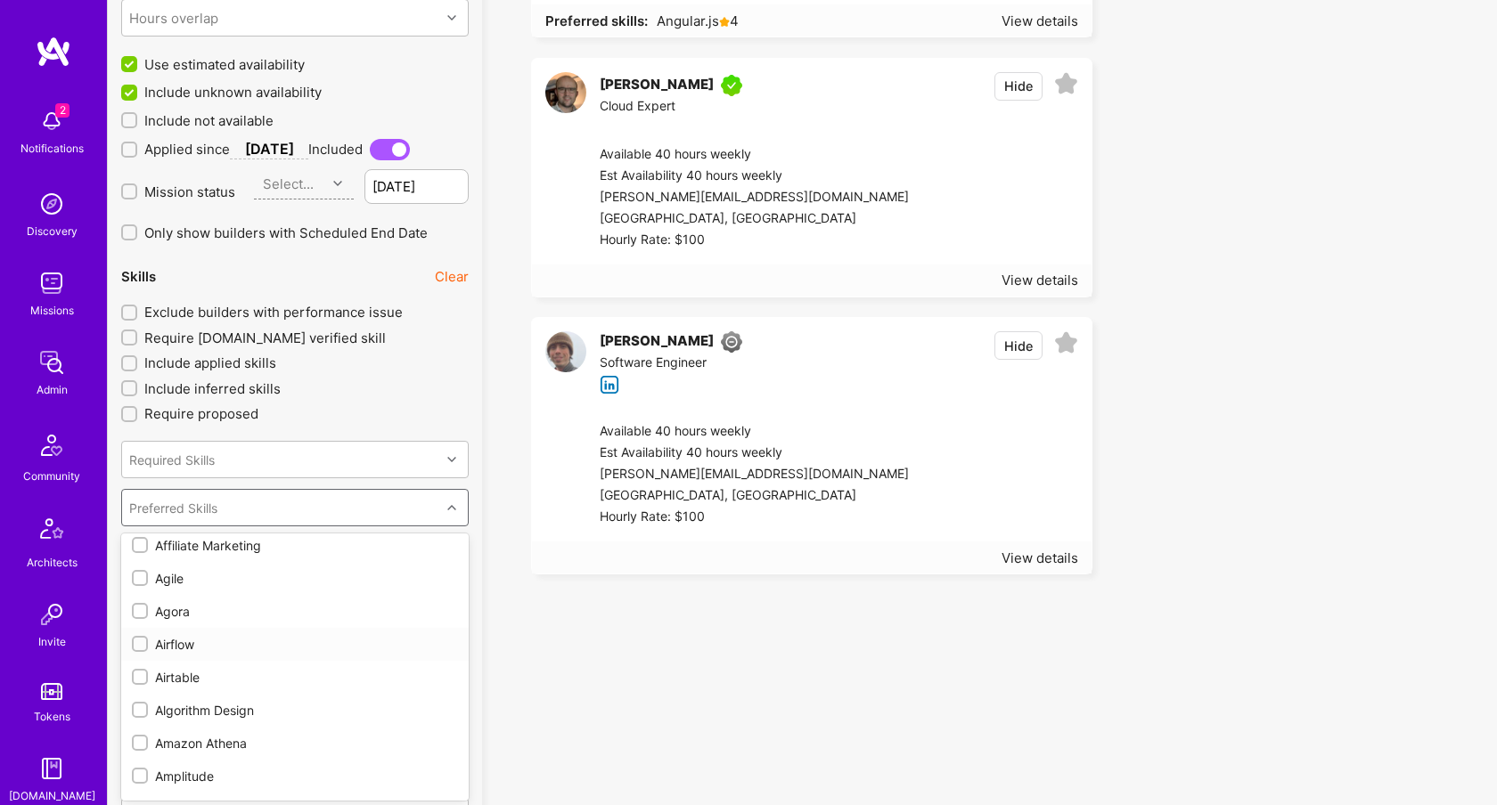
scroll to position [1501, 0]
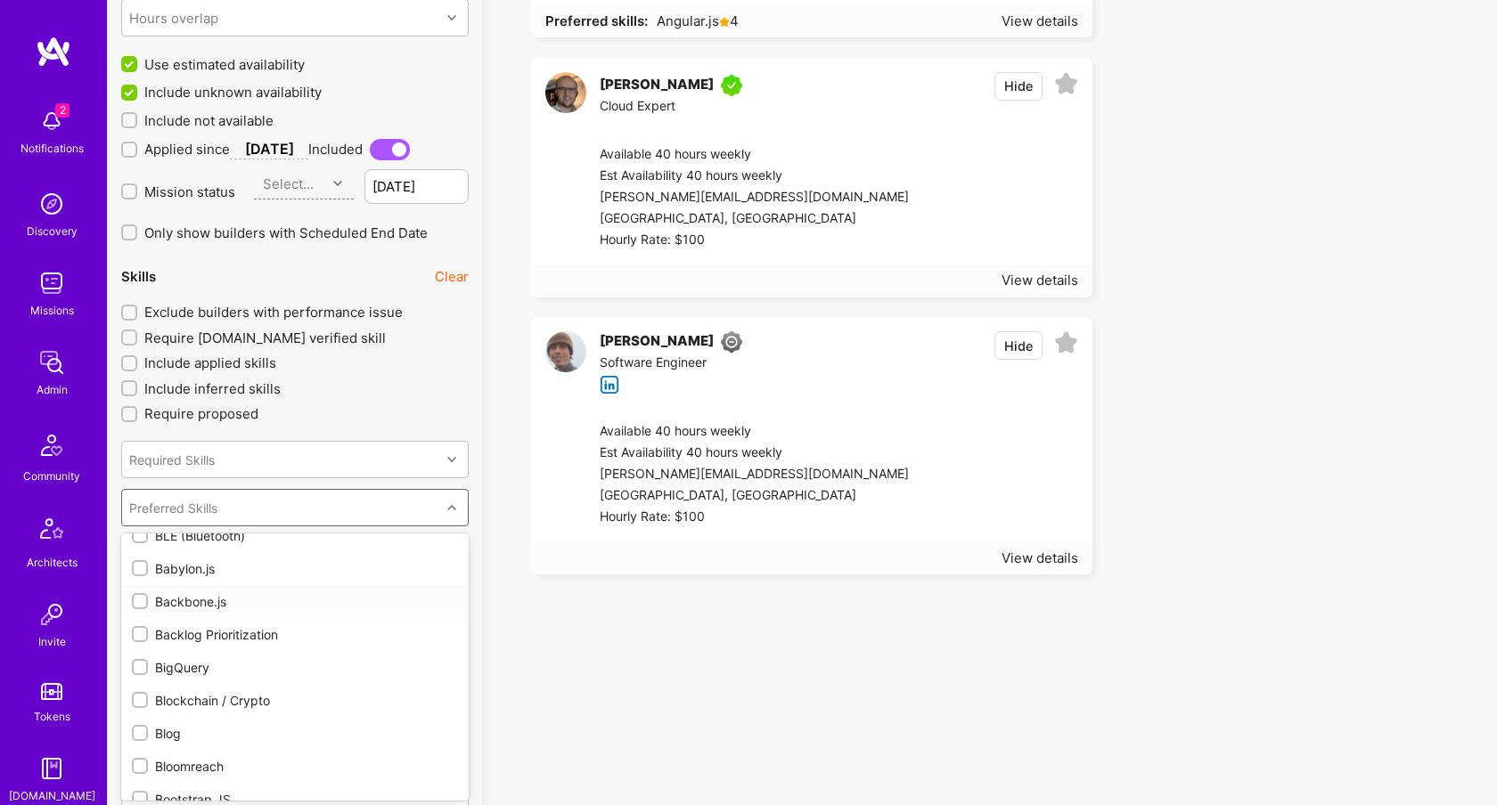
click at [200, 602] on div "Backbone.js" at bounding box center [295, 601] width 326 height 19
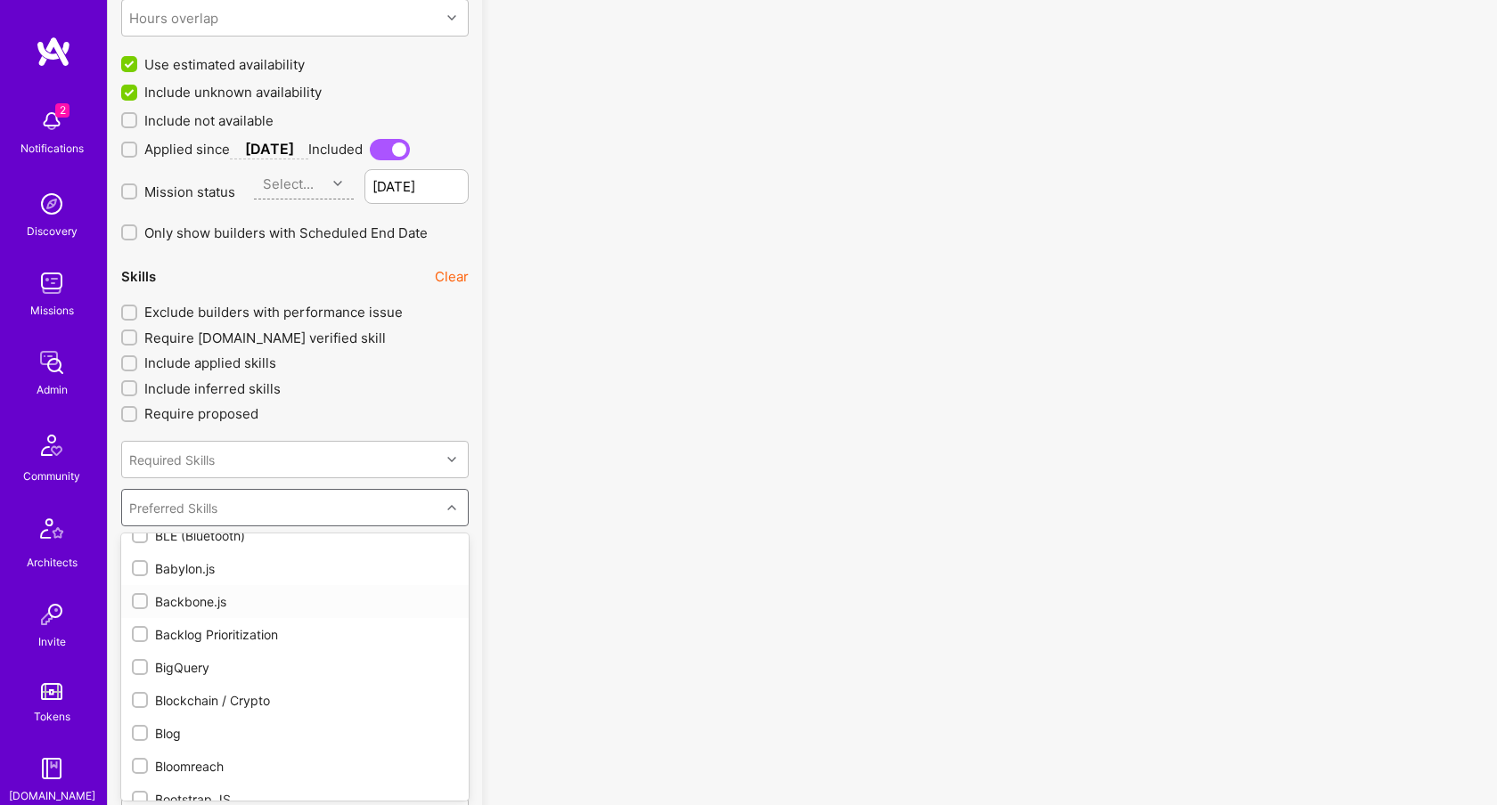
checkbox input "true"
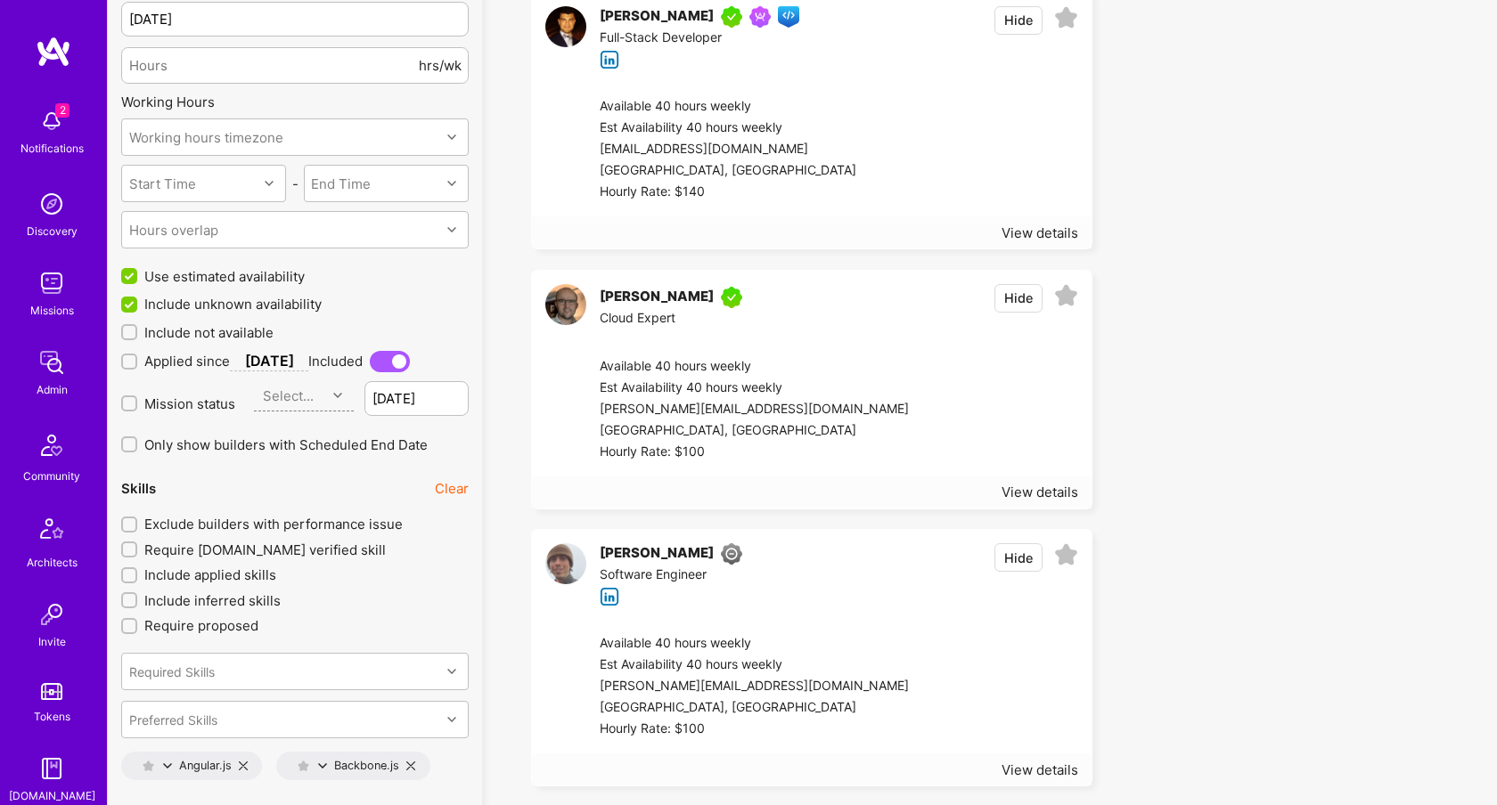
scroll to position [1874, 0]
